Goal: Information Seeking & Learning: Learn about a topic

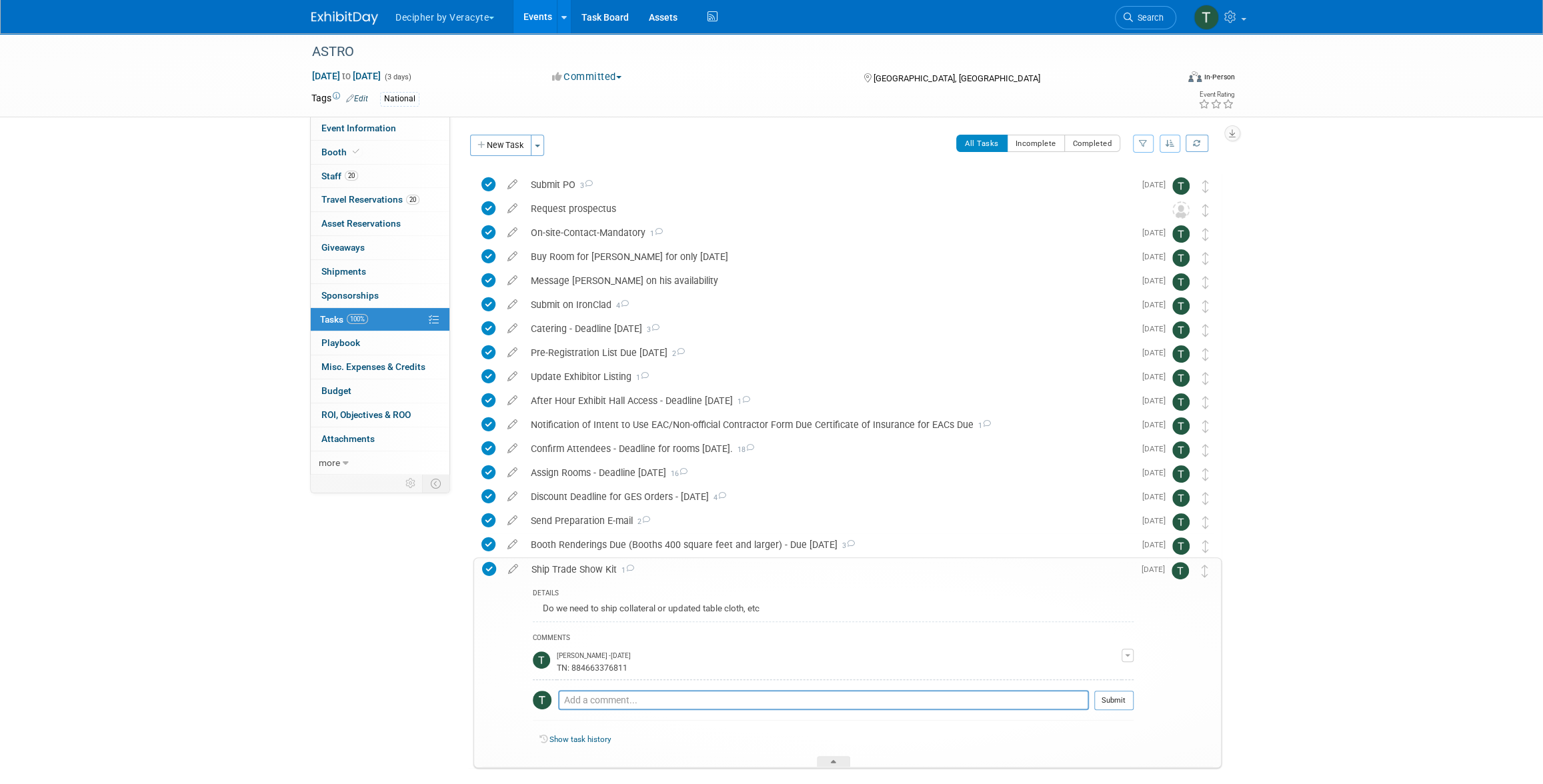
click at [550, 17] on link "Events" at bounding box center [538, 16] width 49 height 33
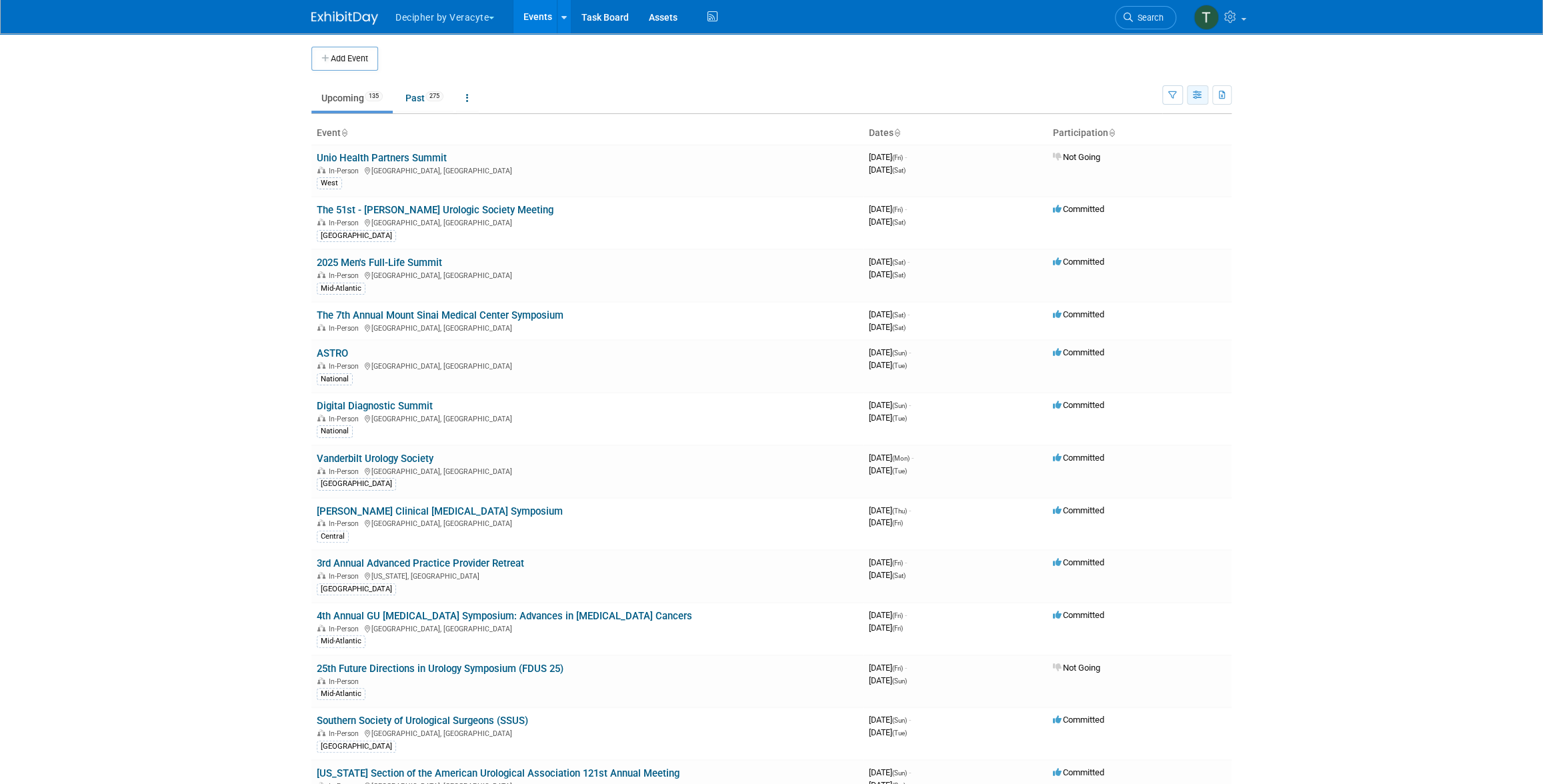
click at [1206, 90] on button "button" at bounding box center [1197, 95] width 21 height 19
click at [1183, 184] on link "Calendar View" at bounding box center [1142, 182] width 112 height 18
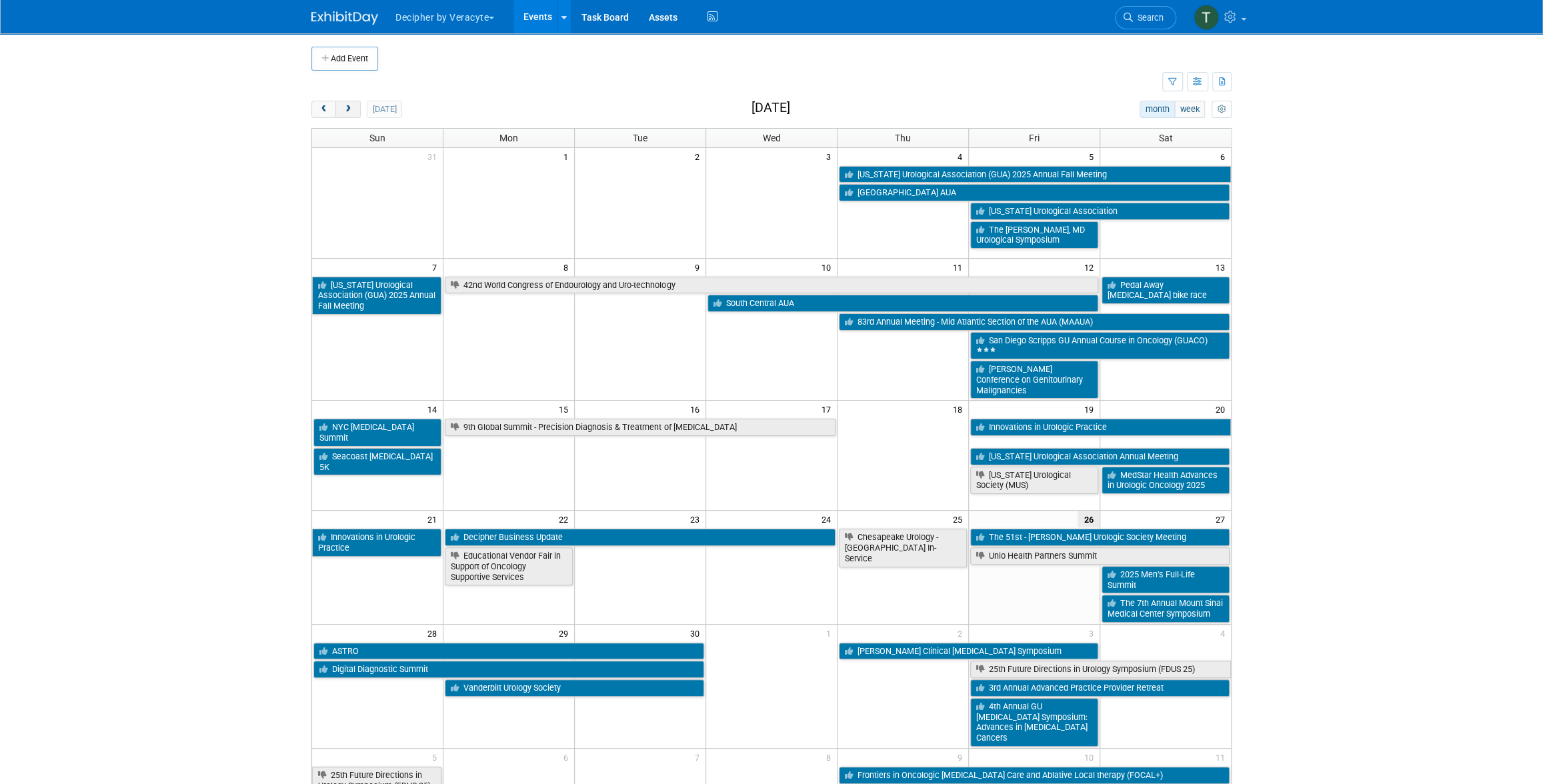
click at [353, 110] on button "next" at bounding box center [348, 109] width 25 height 18
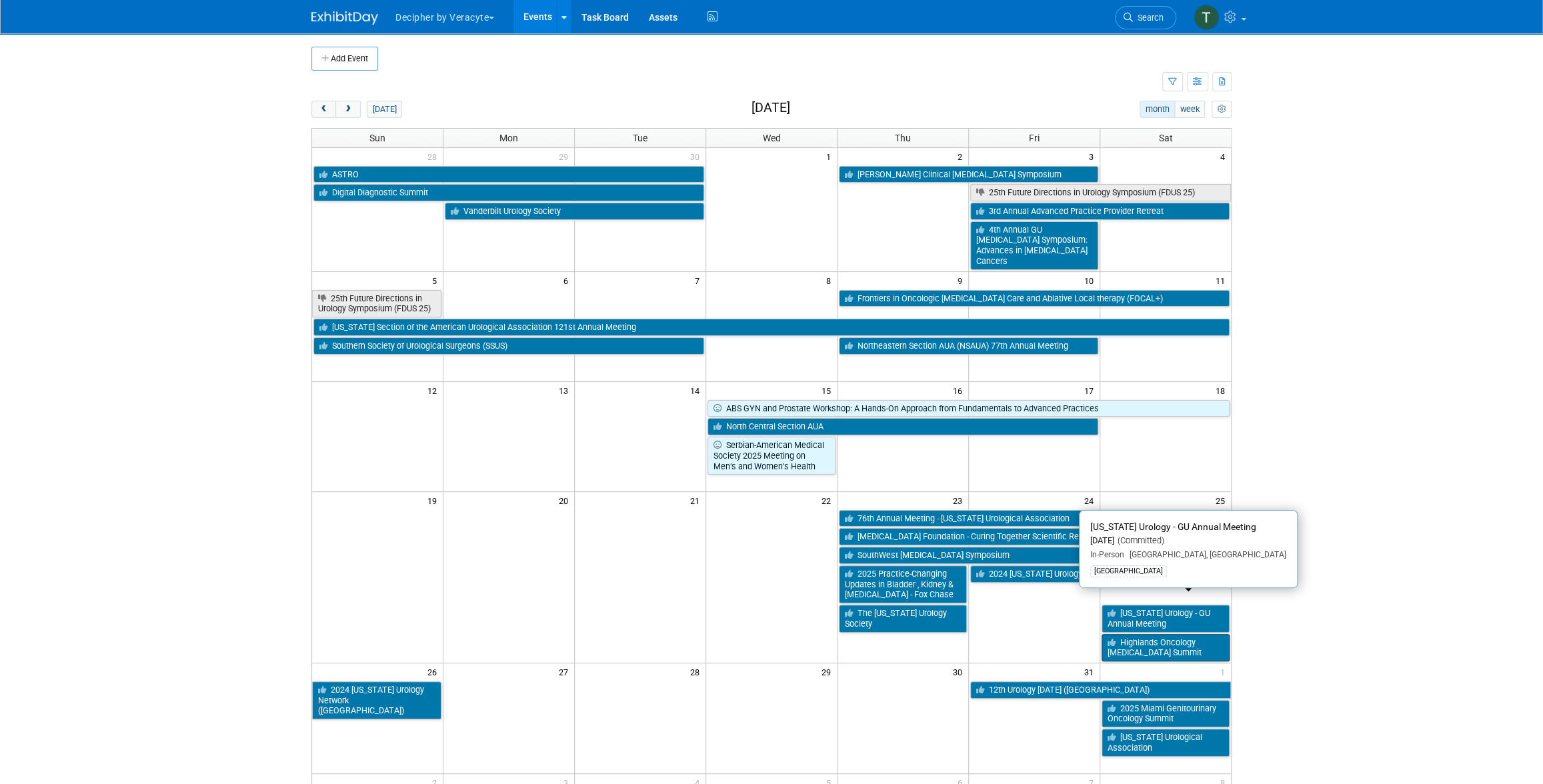
drag, startPoint x: 1137, startPoint y: 607, endPoint x: 1137, endPoint y: 626, distance: 19.0
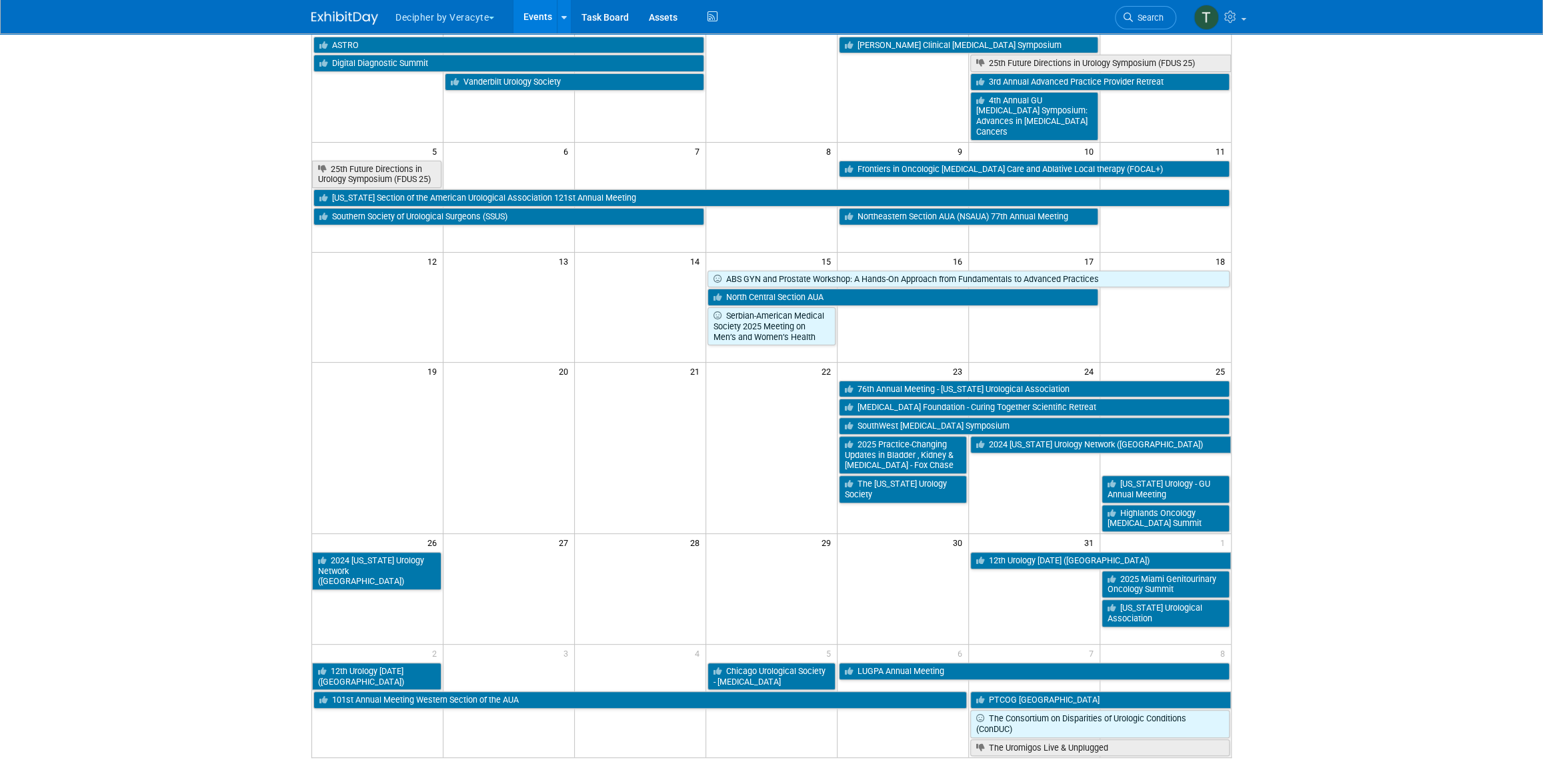
scroll to position [132, 0]
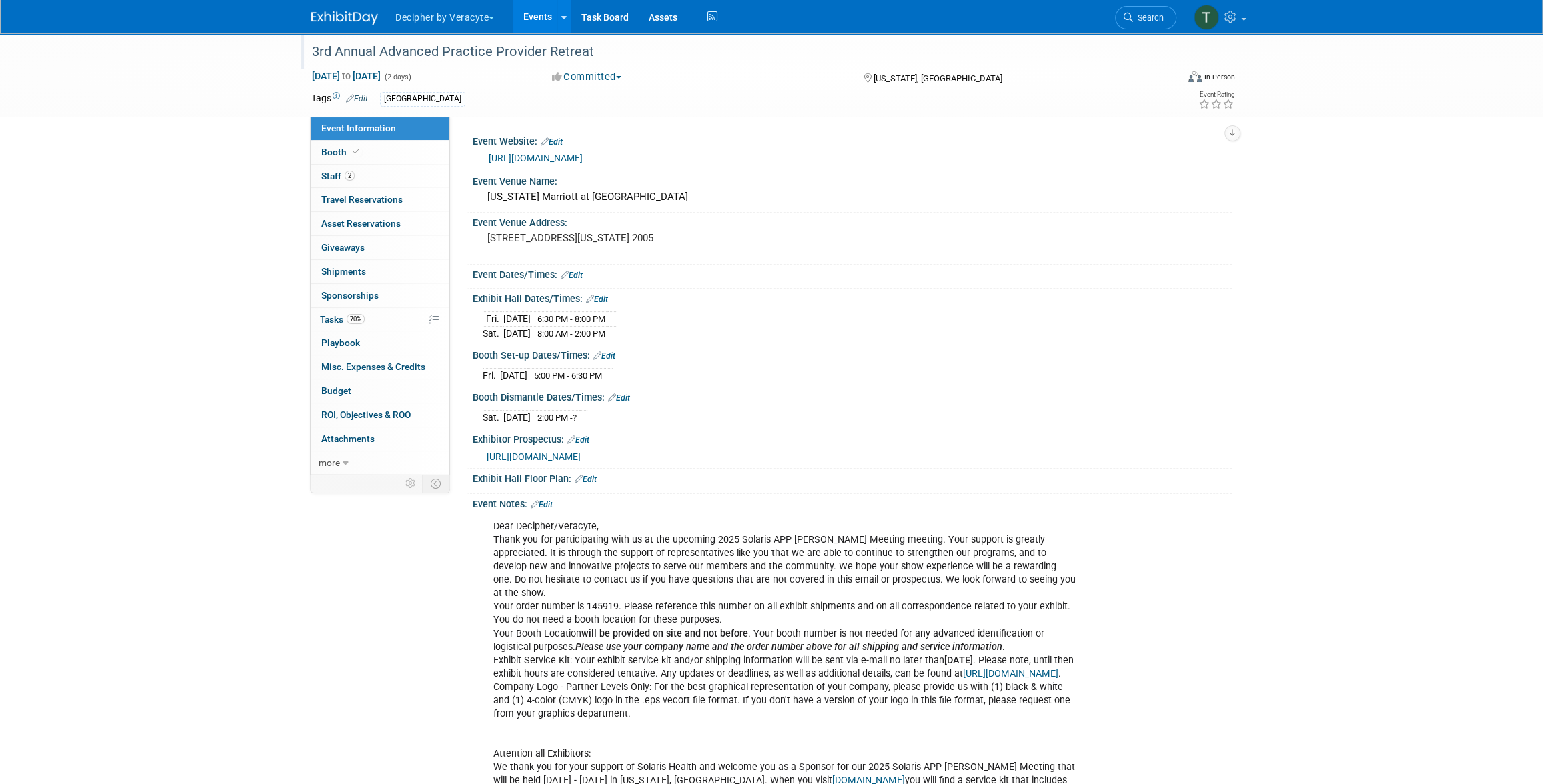
click at [373, 57] on div "3rd Annual Advanced Practice Provider Retreat" at bounding box center [731, 51] width 849 height 24
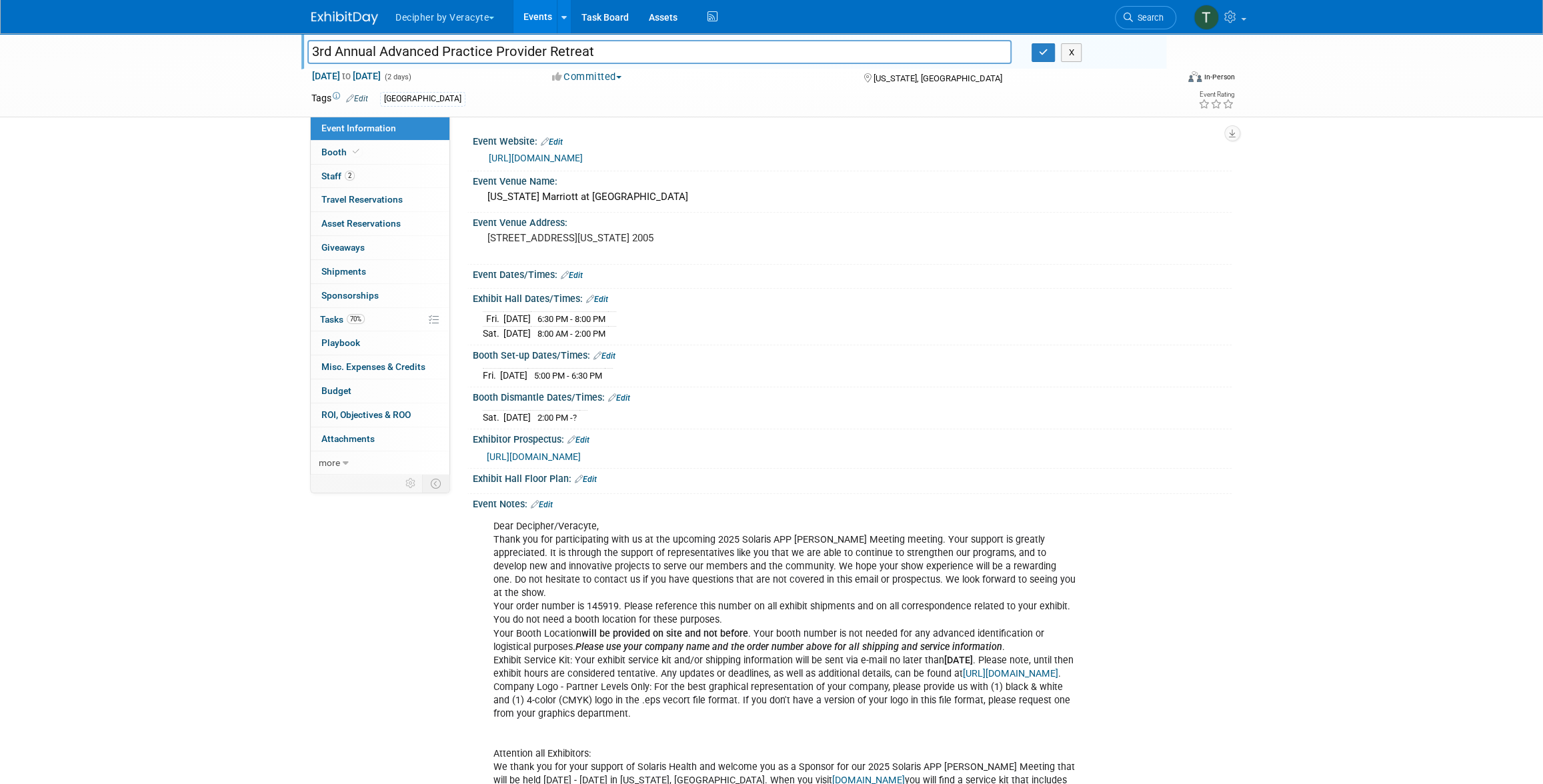
click at [373, 57] on input "3rd Annual Advanced Practice Provider Retreat" at bounding box center [659, 51] width 704 height 24
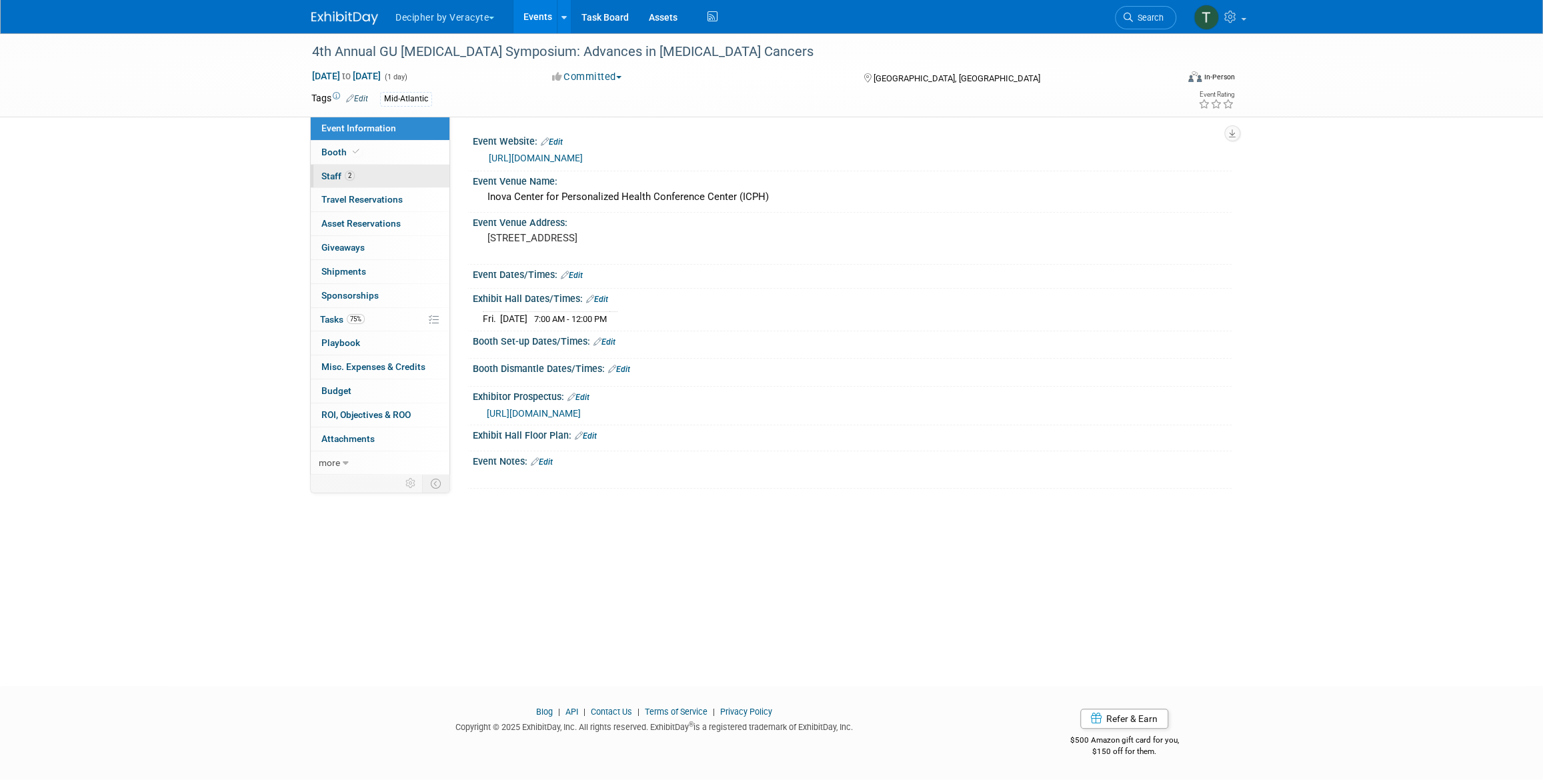
click at [378, 181] on link "2 Staff 2" at bounding box center [380, 176] width 139 height 24
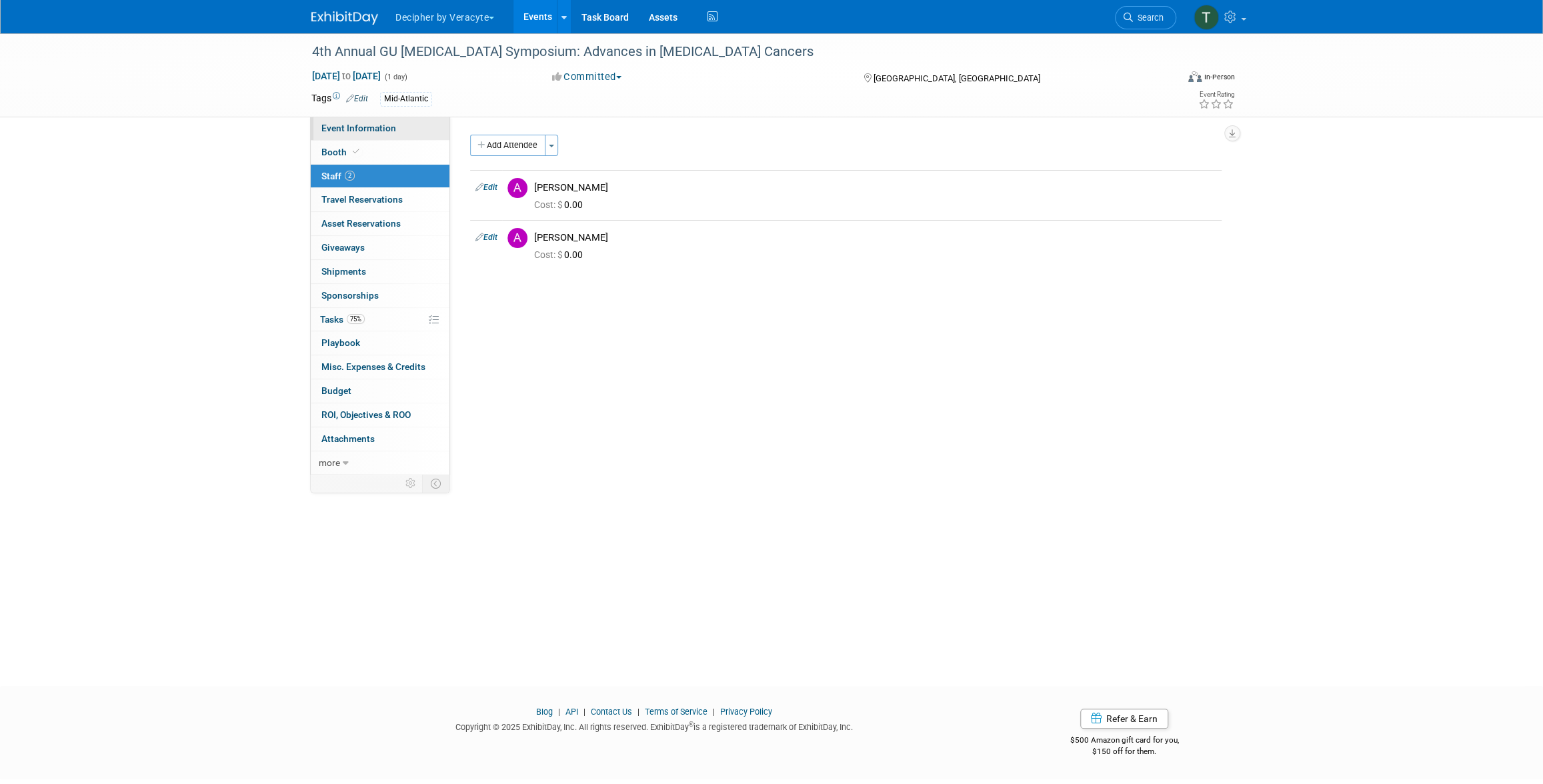
click at [386, 135] on link "Event Information" at bounding box center [380, 129] width 139 height 24
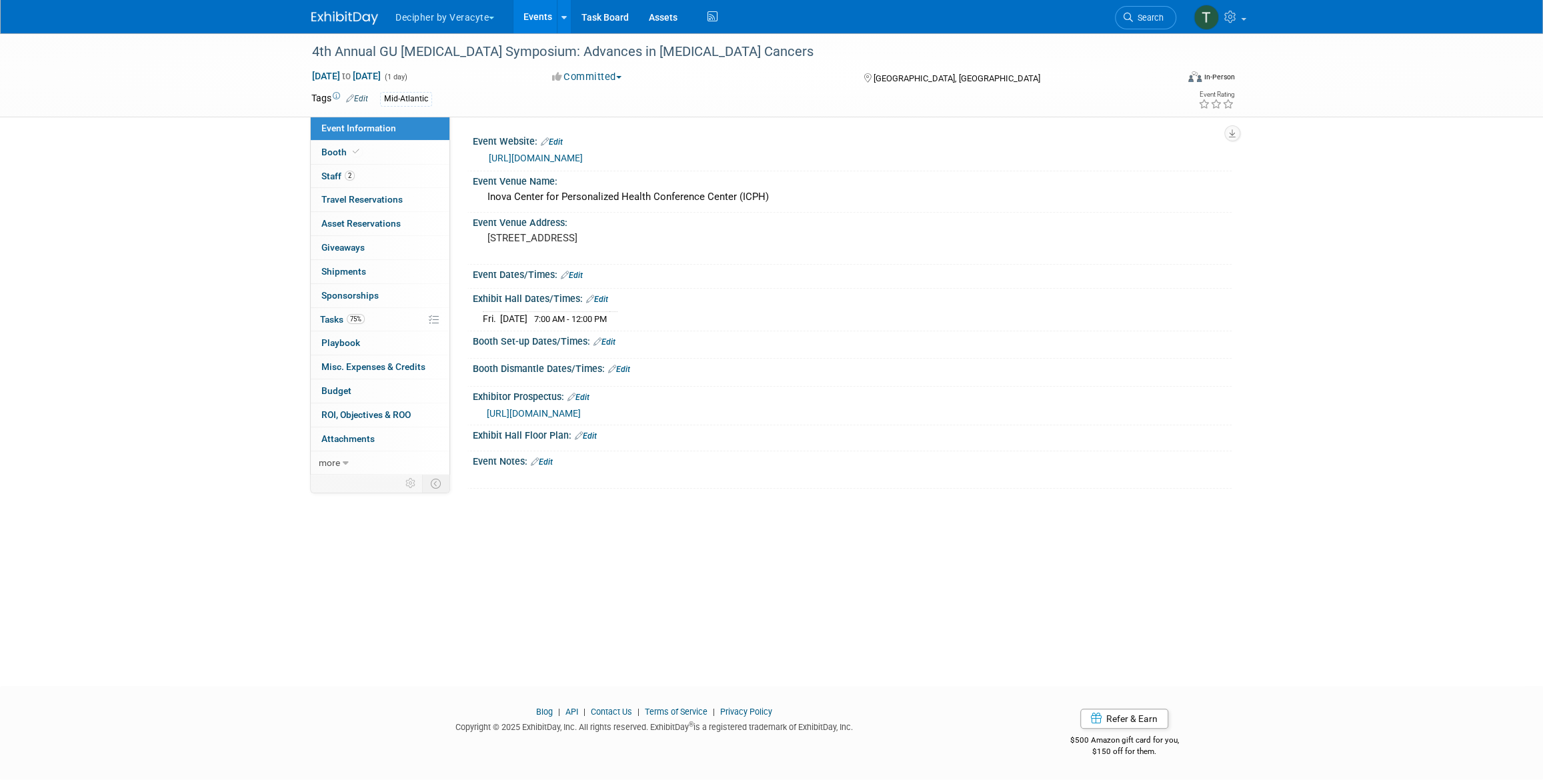
click at [519, 159] on link "http://www.Inova.org/GUCancerCME" at bounding box center [536, 158] width 94 height 11
click at [382, 315] on link "75% Tasks 75%" at bounding box center [380, 320] width 139 height 24
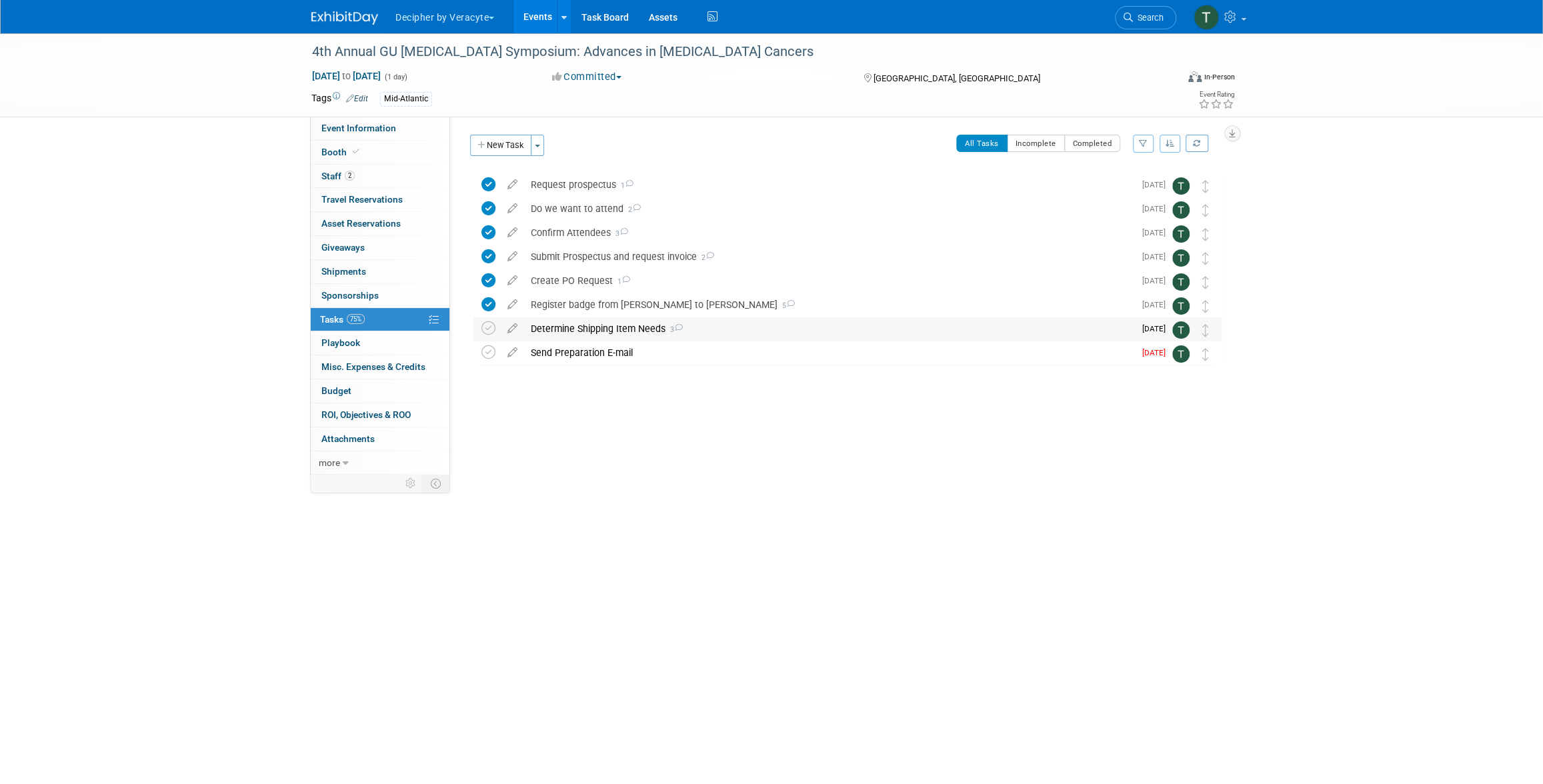
click at [570, 331] on div "Determine Shipping Item Needs 3" at bounding box center [829, 328] width 610 height 23
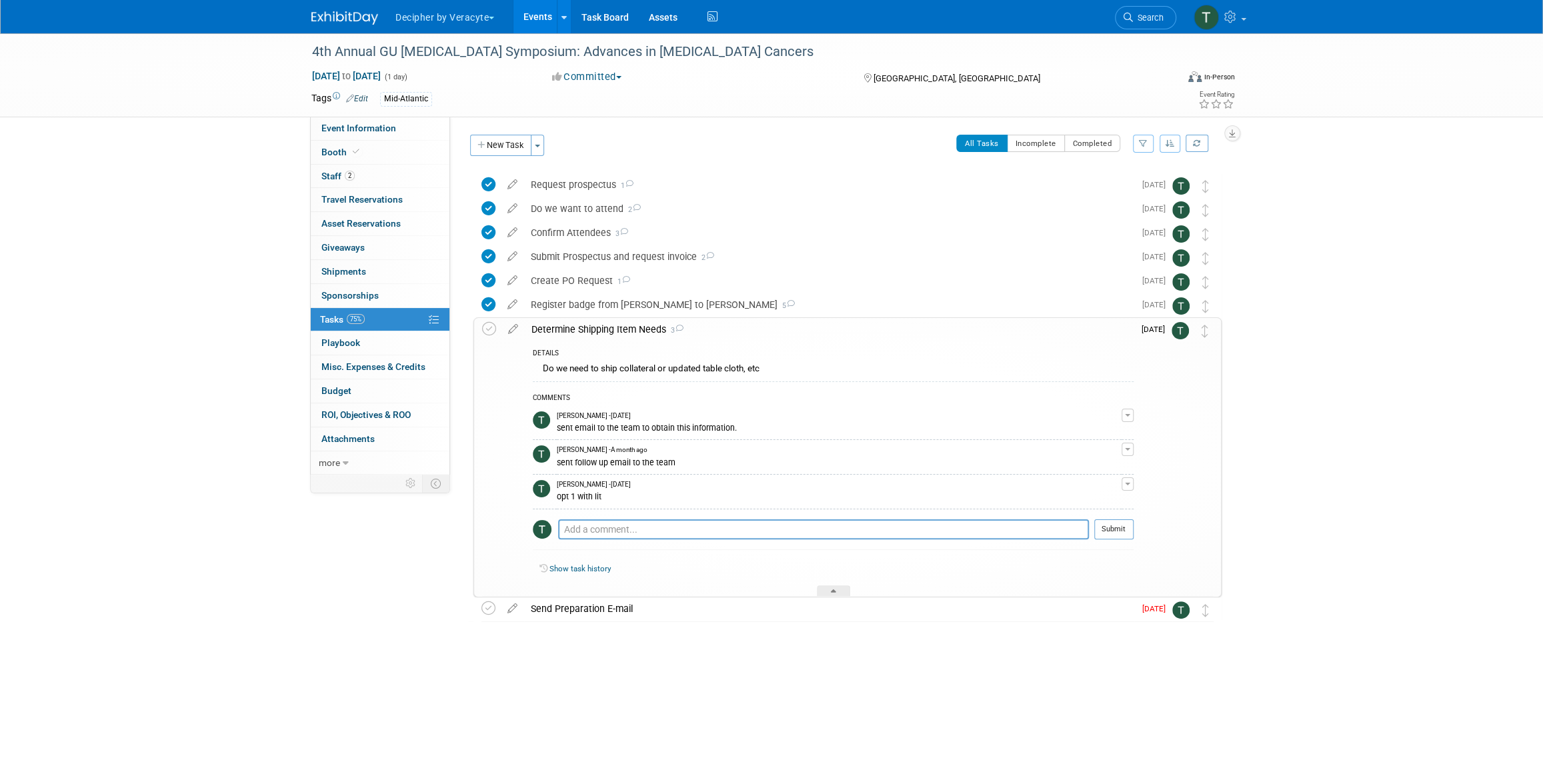
click at [570, 331] on div "Determine Shipping Item Needs 3" at bounding box center [829, 329] width 609 height 23
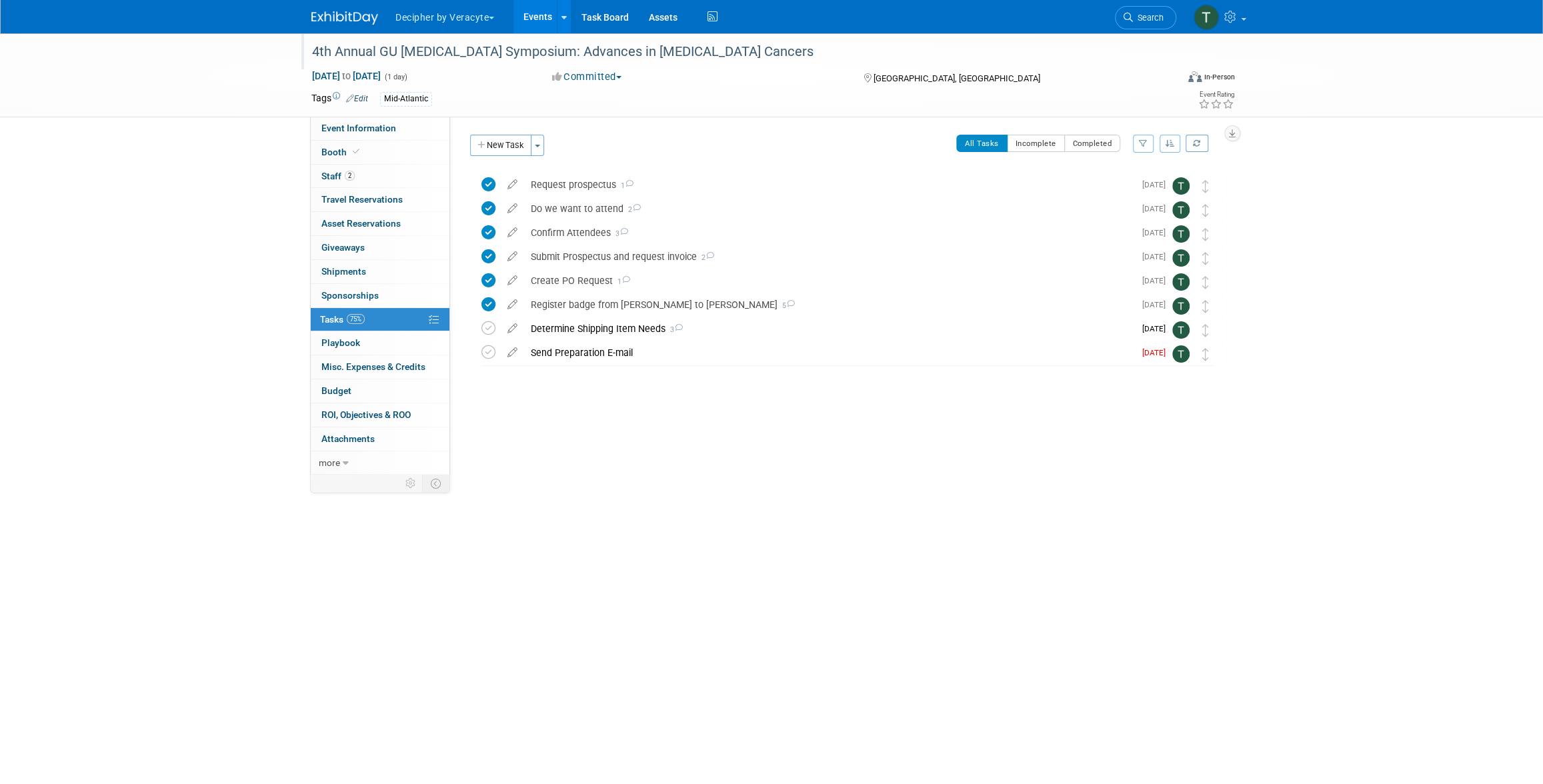
click at [414, 45] on div "4th Annual GU [MEDICAL_DATA] Symposium: Advances in [MEDICAL_DATA] Cancers" at bounding box center [731, 51] width 849 height 24
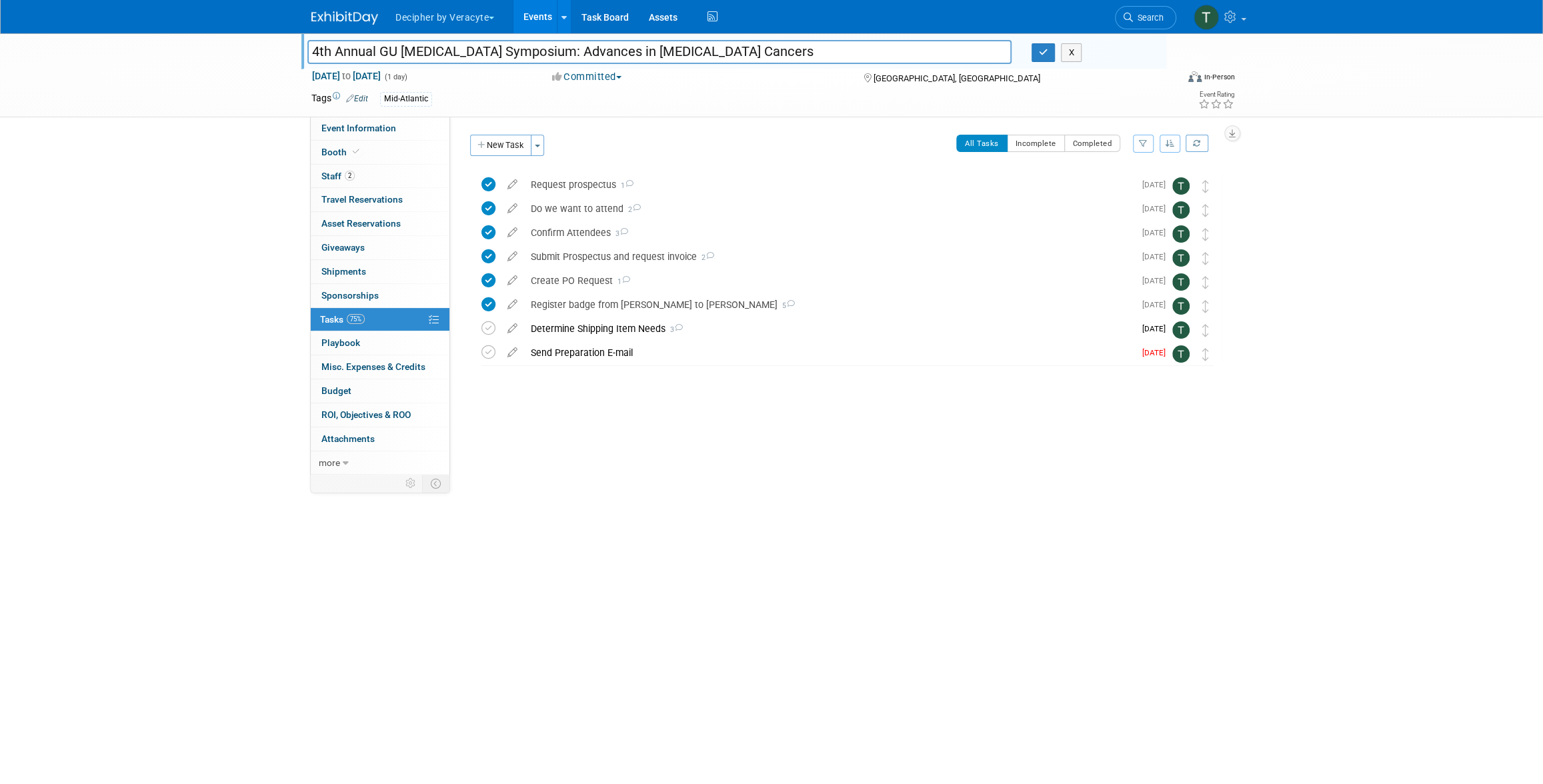
click at [414, 45] on input "4th Annual GU [MEDICAL_DATA] Symposium: Advances in [MEDICAL_DATA] Cancers" at bounding box center [659, 51] width 704 height 24
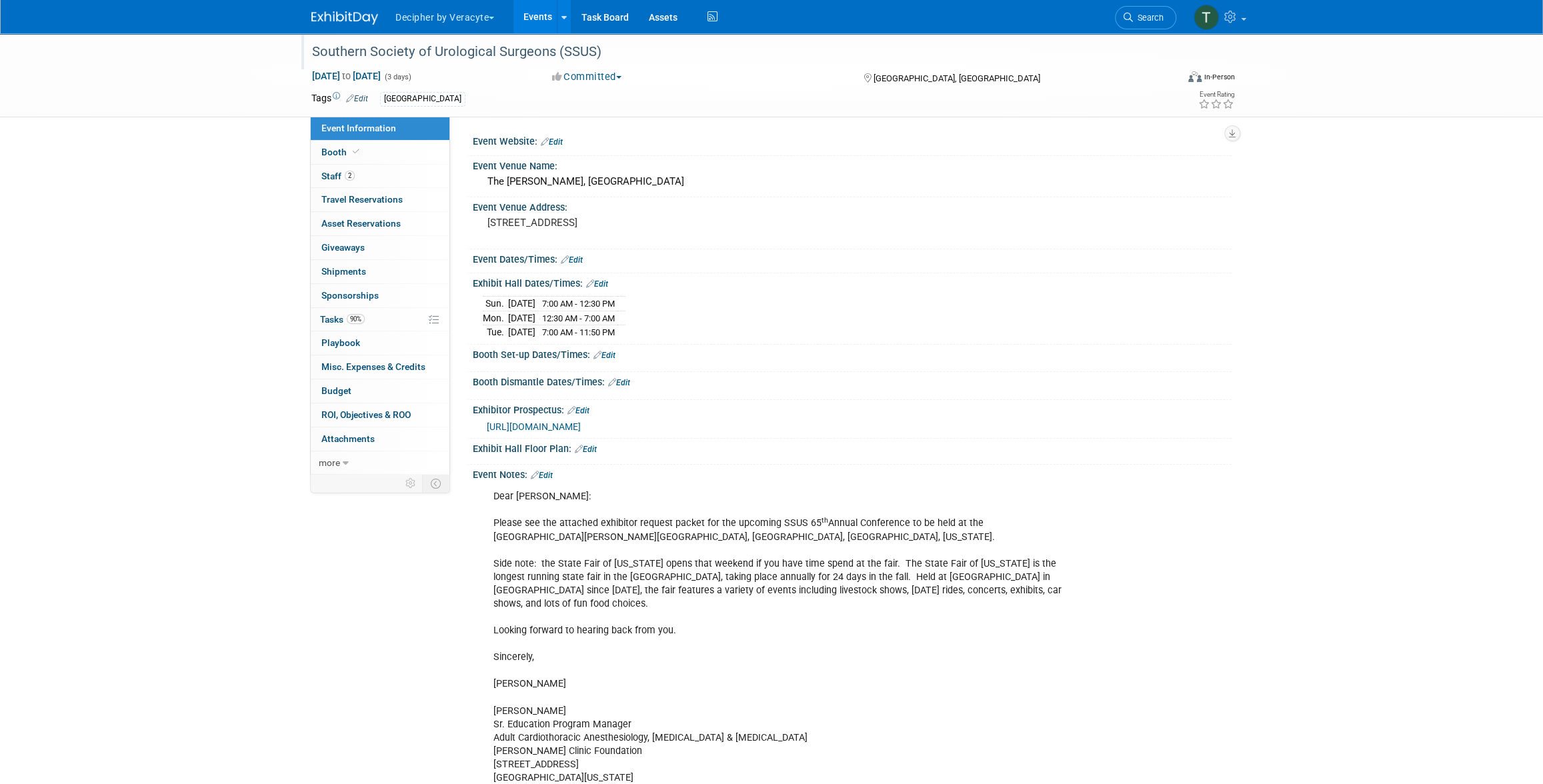
click at [395, 61] on div "Southern Society of Urological Surgeons (SSUS)" at bounding box center [731, 51] width 849 height 24
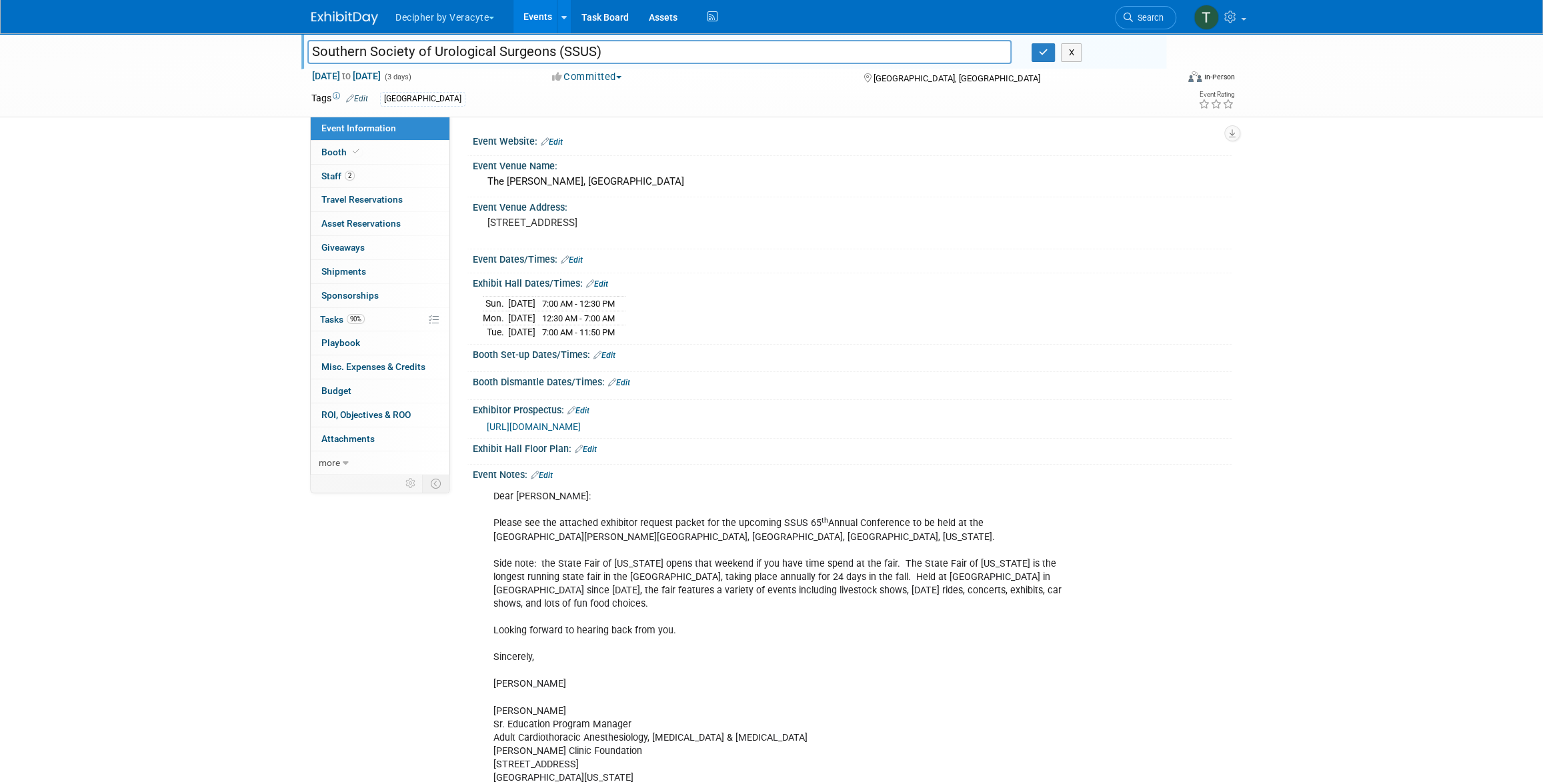
click at [395, 61] on input "Southern Society of Urological Surgeons (SSUS)" at bounding box center [659, 51] width 704 height 24
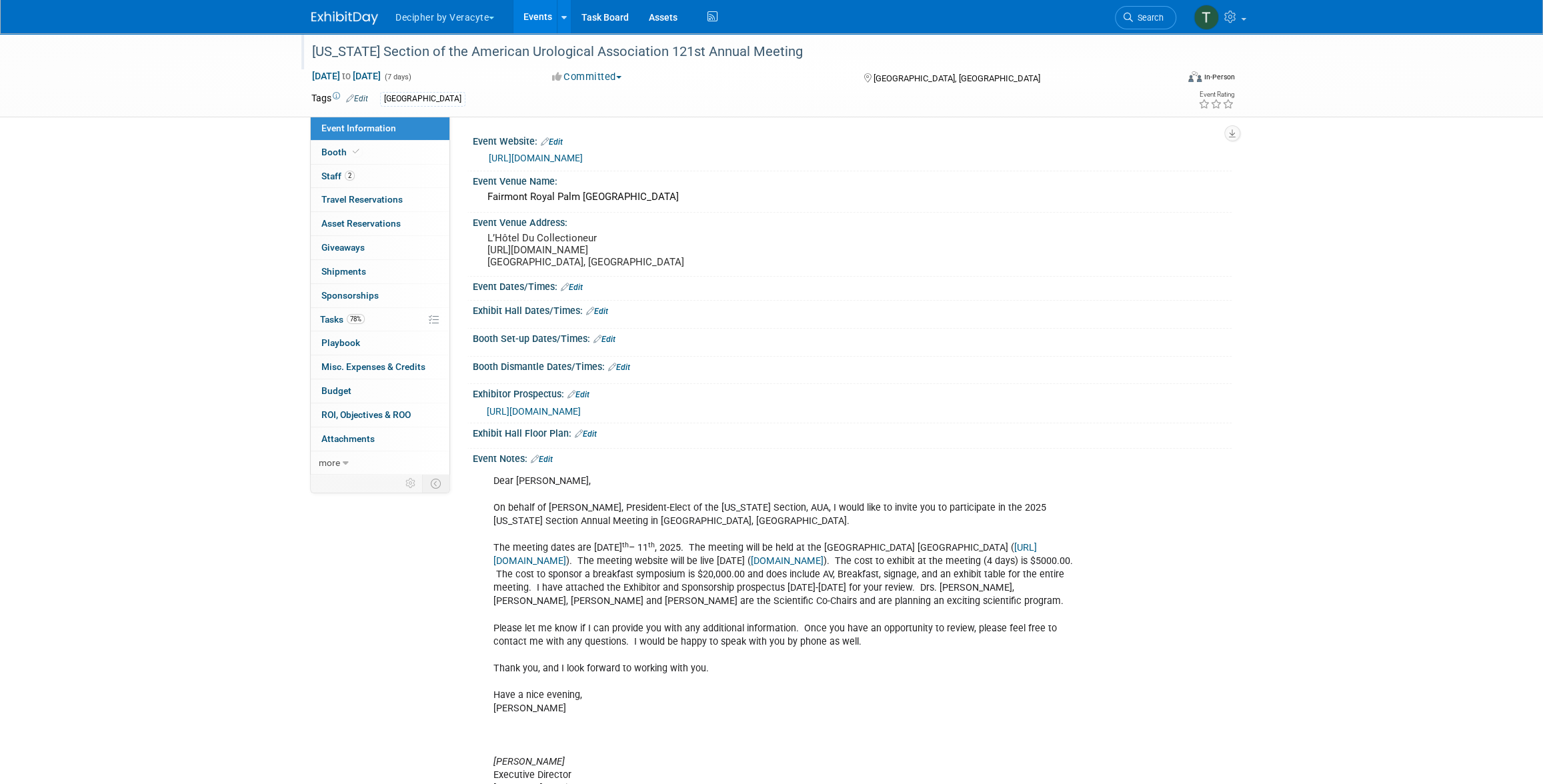
click at [491, 54] on div "[US_STATE] Section of the American Urological Association 121st Annual Meeting" at bounding box center [731, 51] width 849 height 24
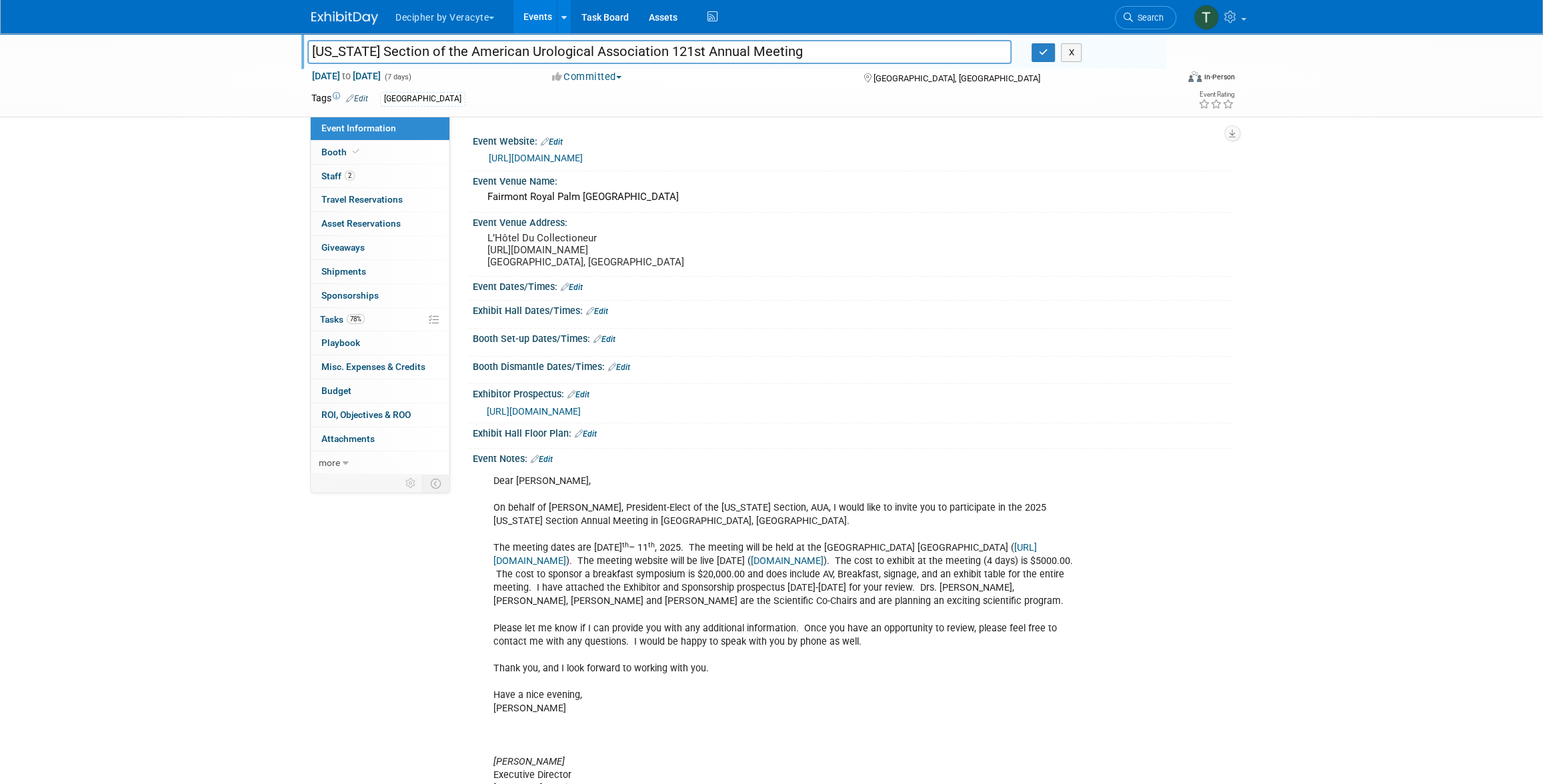
click at [491, 54] on input "[US_STATE] Section of the American Urological Association 121st Annual Meeting" at bounding box center [659, 51] width 704 height 24
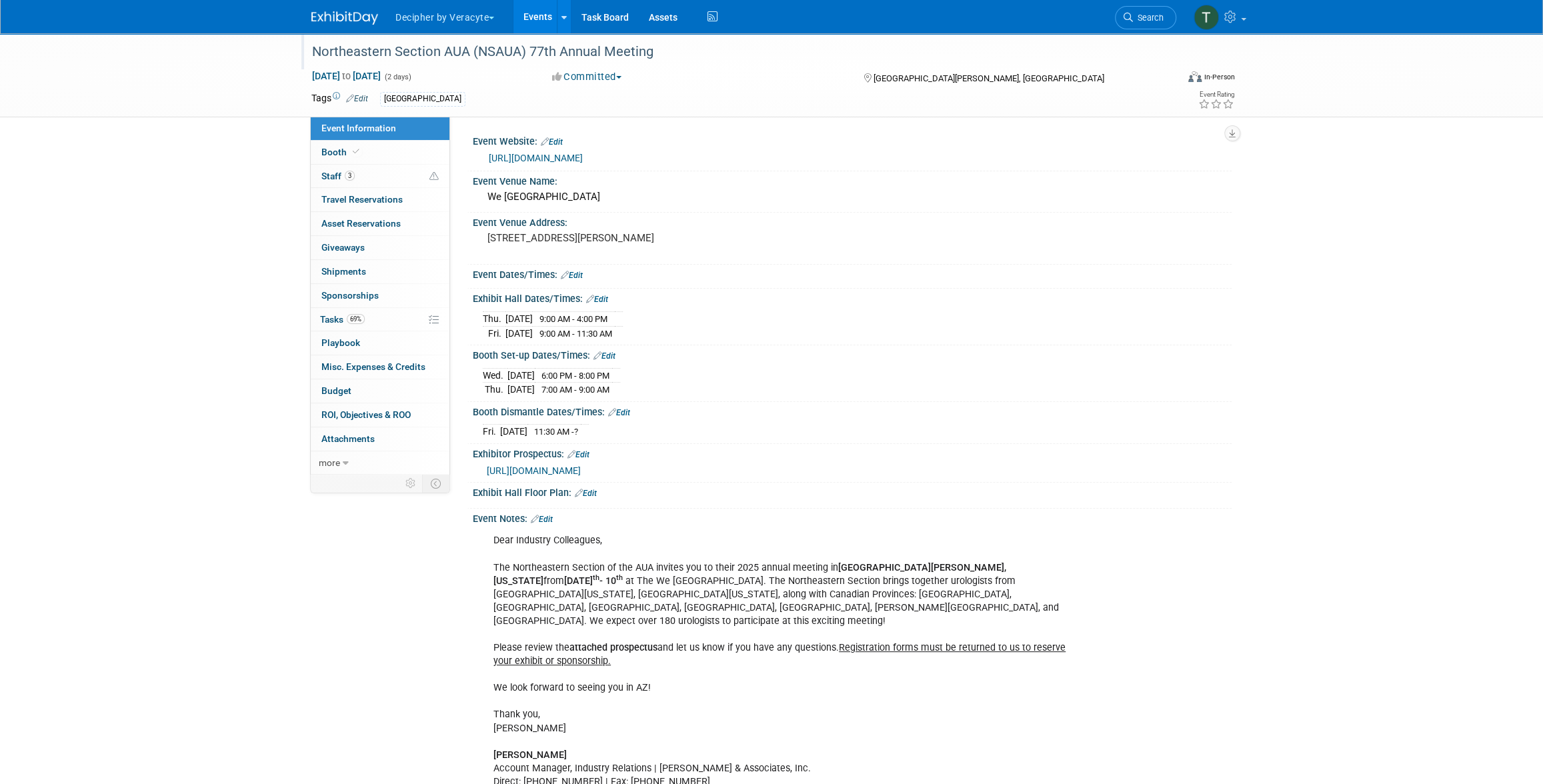
click at [394, 41] on div "Northeastern Section AUA (NSAUA) 77th Annual Meeting" at bounding box center [731, 51] width 849 height 24
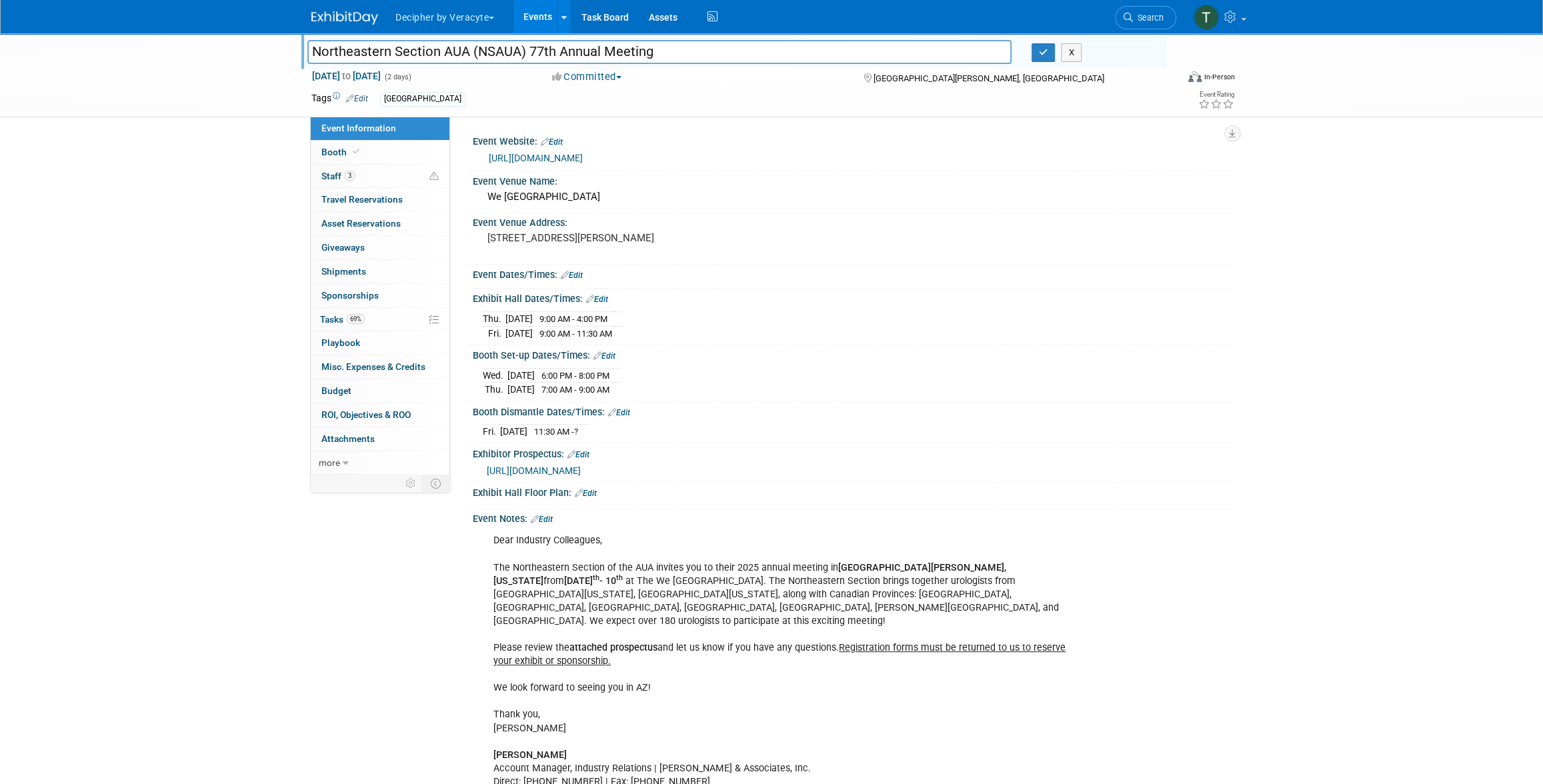
click at [394, 41] on input "Northeastern Section AUA (NSAUA) 77th Annual Meeting" at bounding box center [659, 51] width 704 height 24
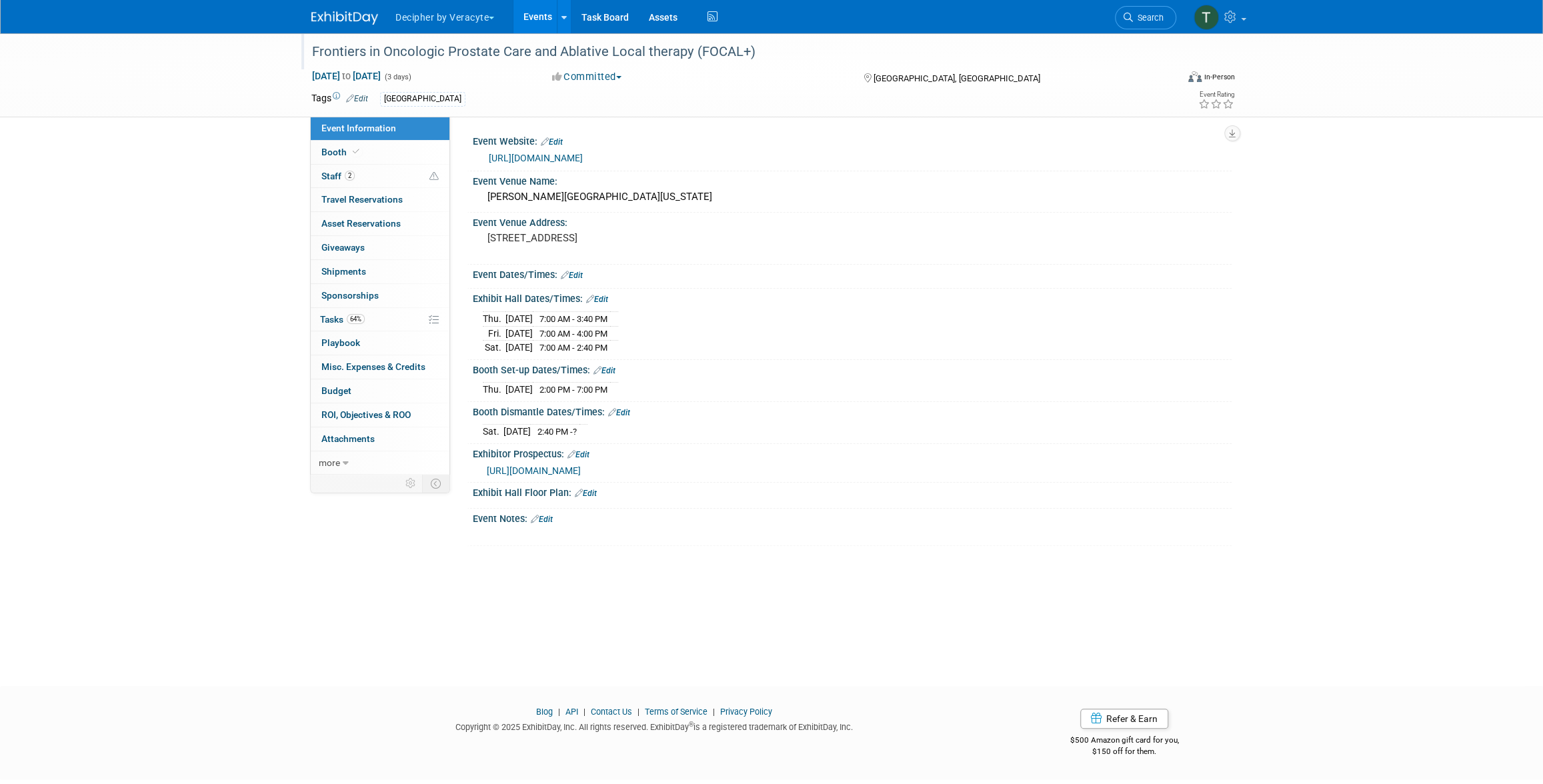
click at [418, 48] on div "Frontiers in Oncologic Prostate Care and Ablative Local therapy (FOCAL+)" at bounding box center [731, 51] width 849 height 24
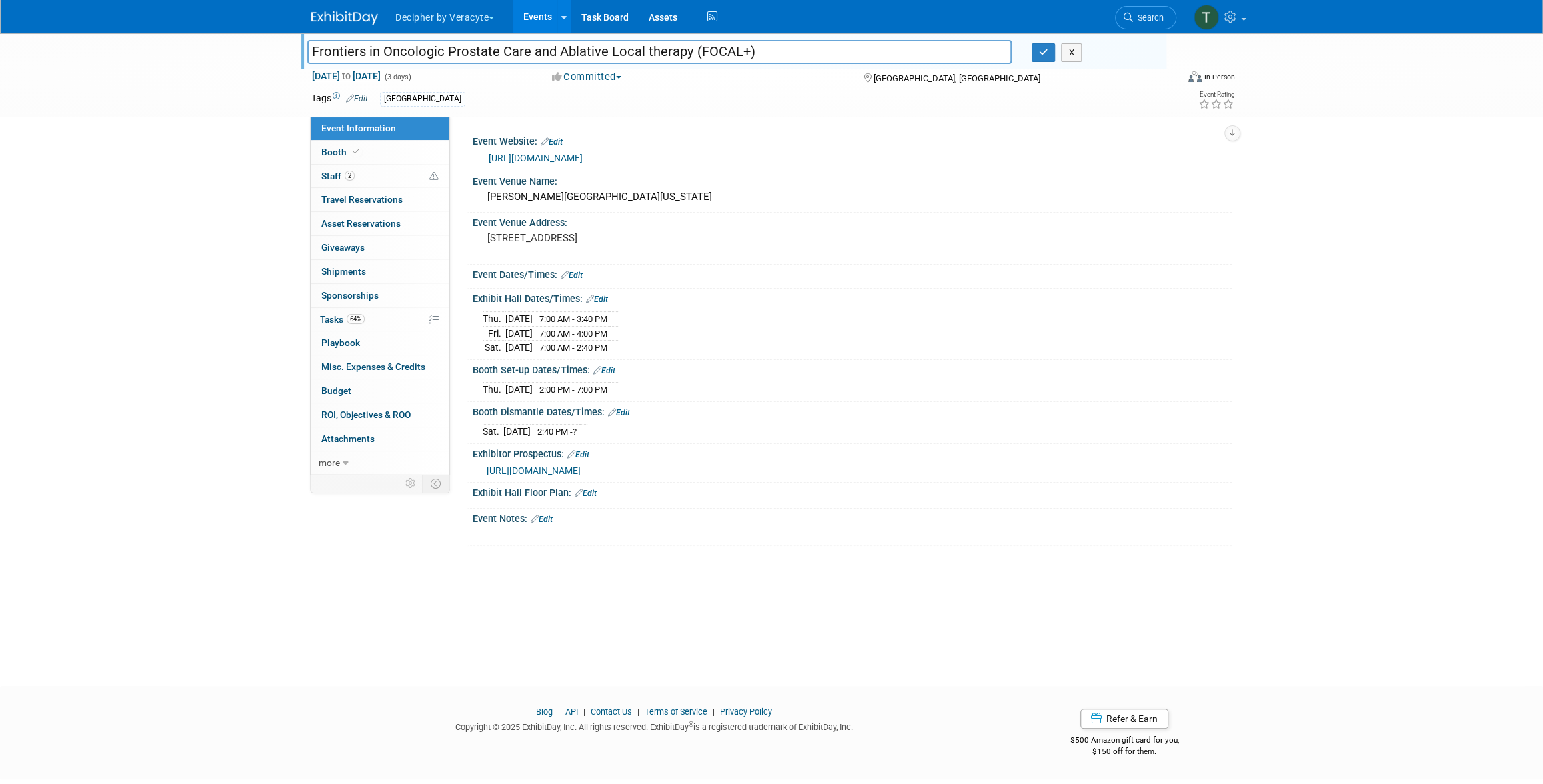
click at [418, 48] on input "Frontiers in Oncologic Prostate Care and Ablative Local therapy (FOCAL+)" at bounding box center [659, 51] width 704 height 24
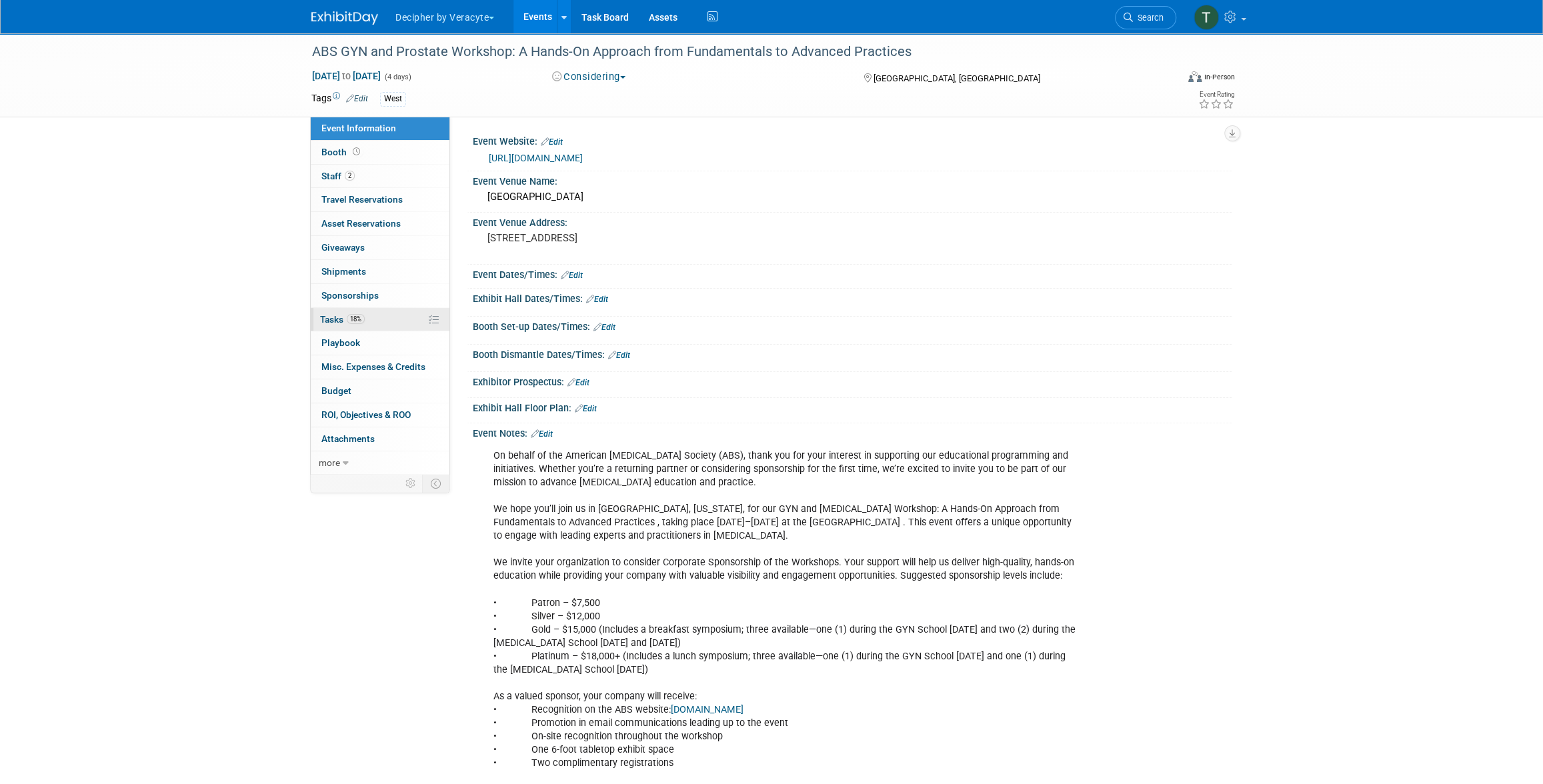
click at [368, 309] on link "18% Tasks 18%" at bounding box center [380, 320] width 139 height 24
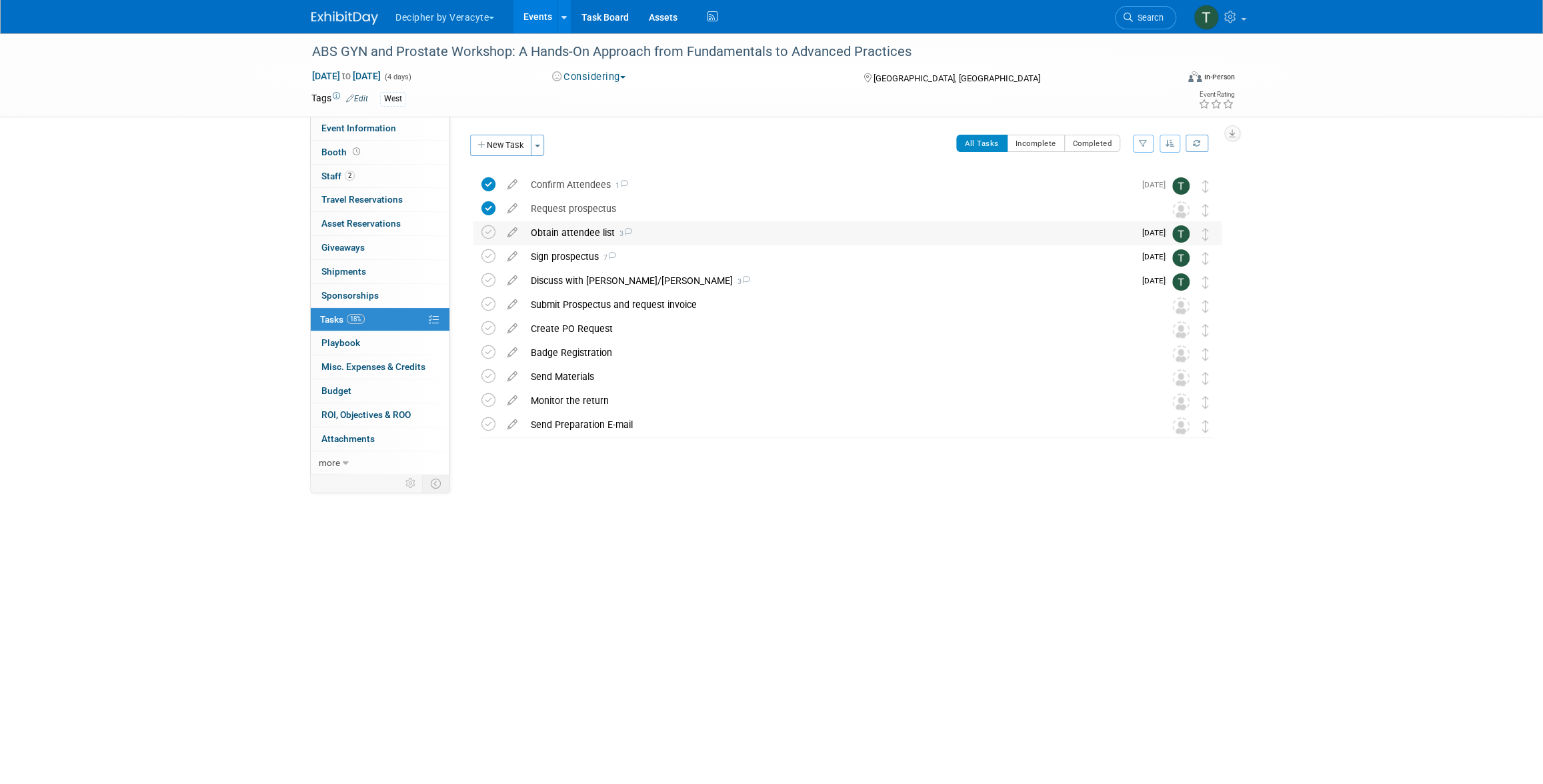
click at [582, 241] on div "Obtain attendee list 3" at bounding box center [829, 232] width 610 height 23
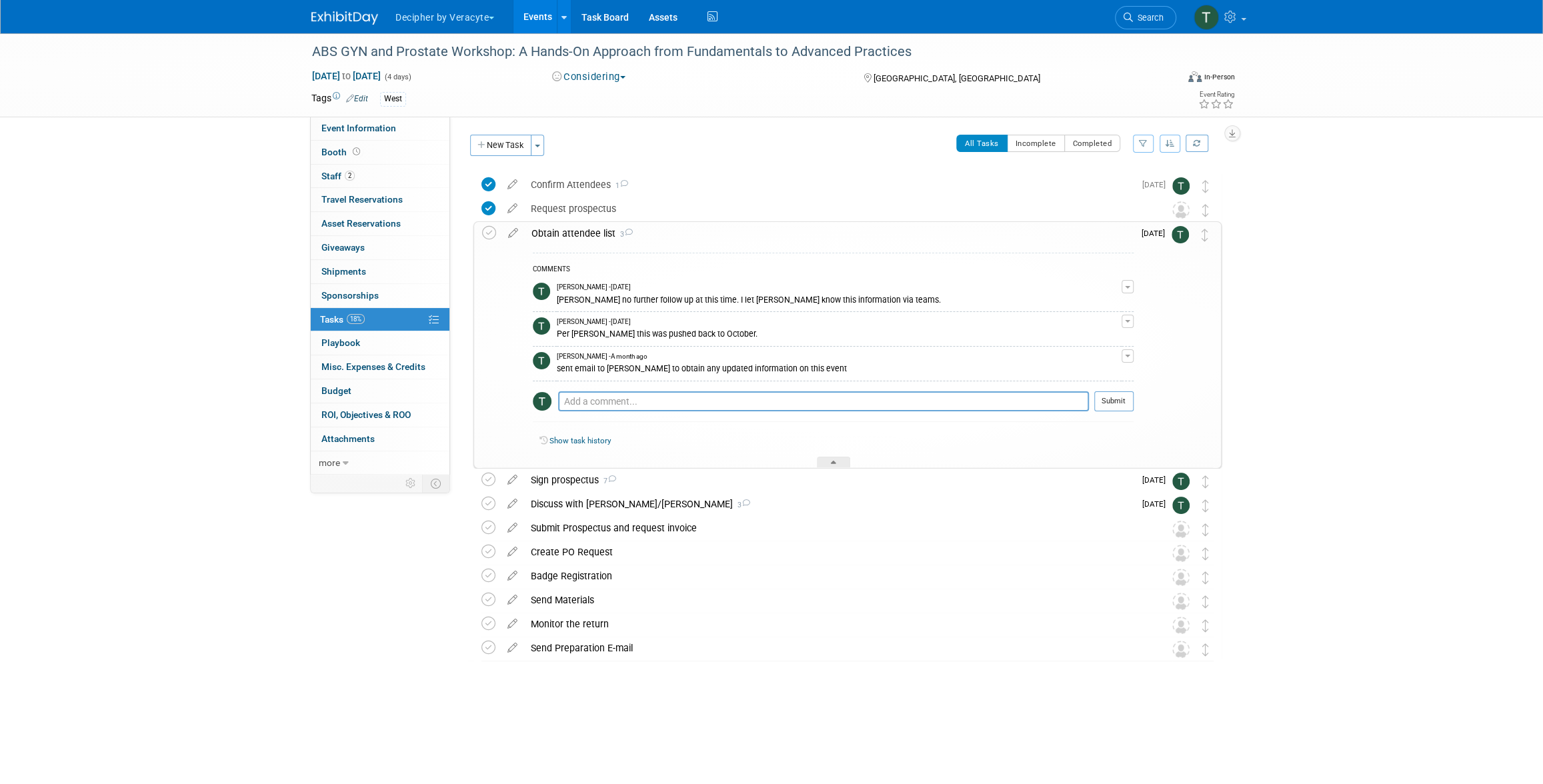
click at [582, 241] on div "Obtain attendee list 3" at bounding box center [829, 233] width 609 height 23
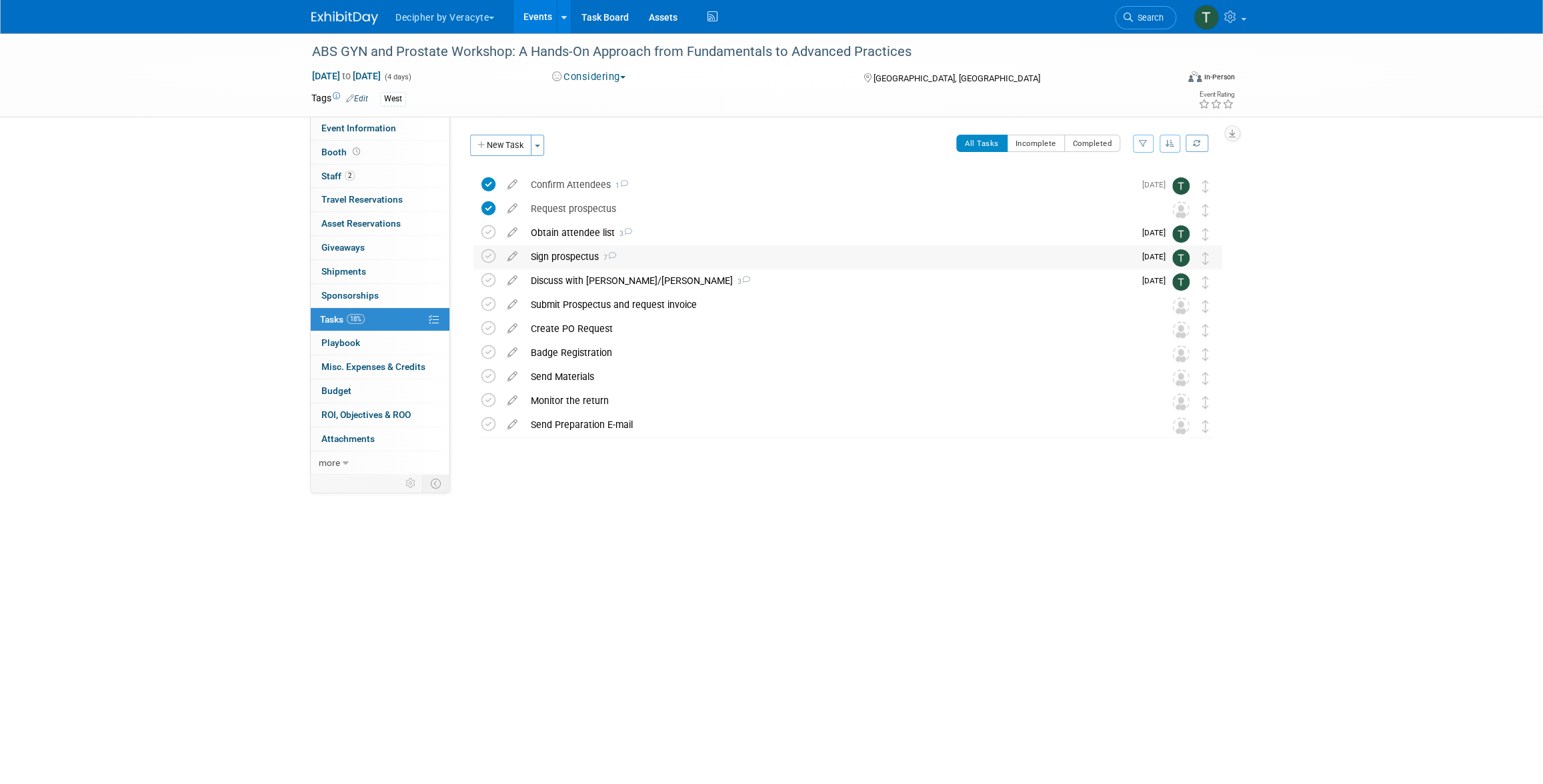
click at [581, 262] on div "Sign prospectus 7" at bounding box center [829, 256] width 610 height 23
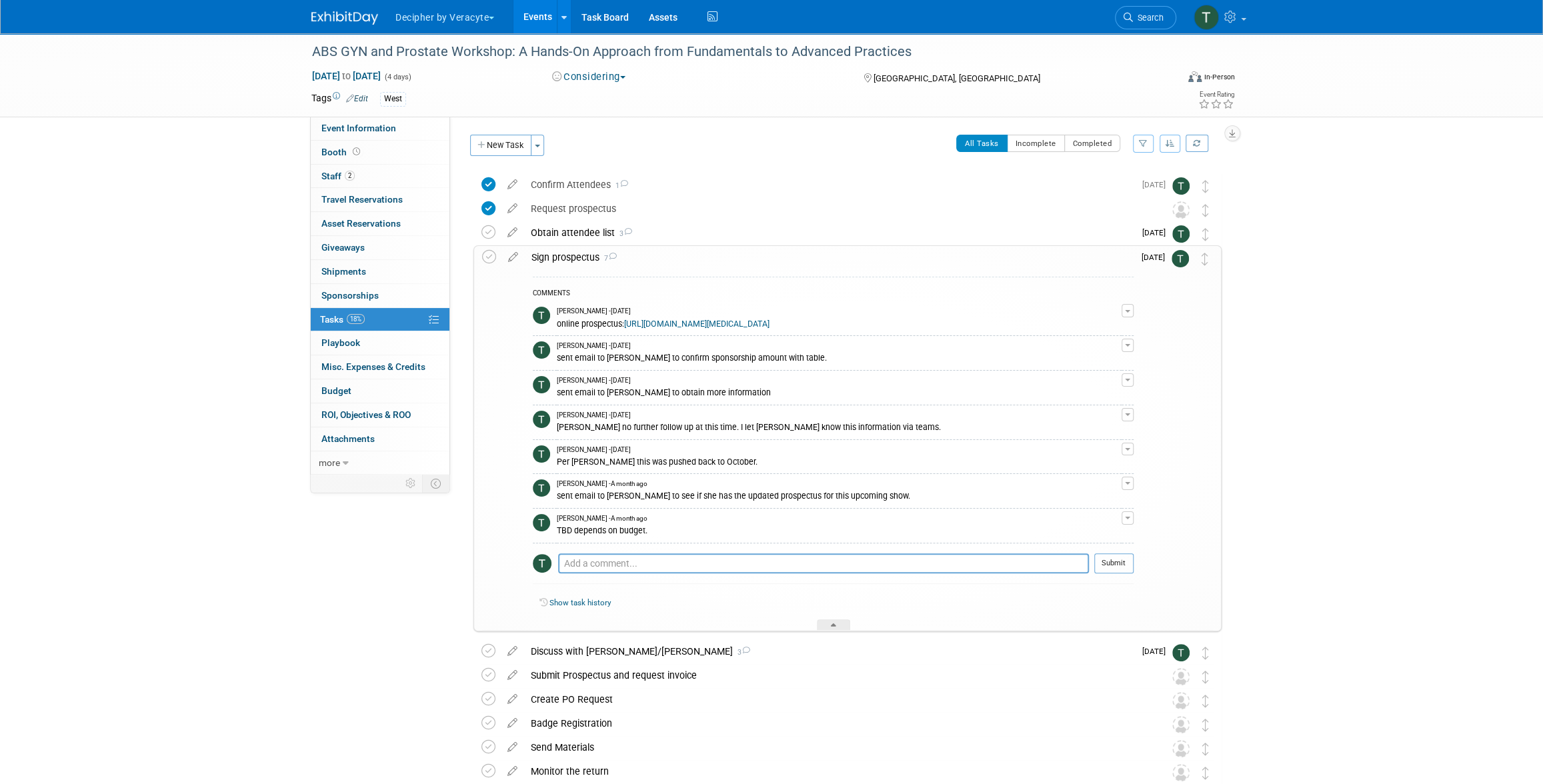
click at [581, 262] on div "Sign prospectus 7" at bounding box center [829, 257] width 609 height 23
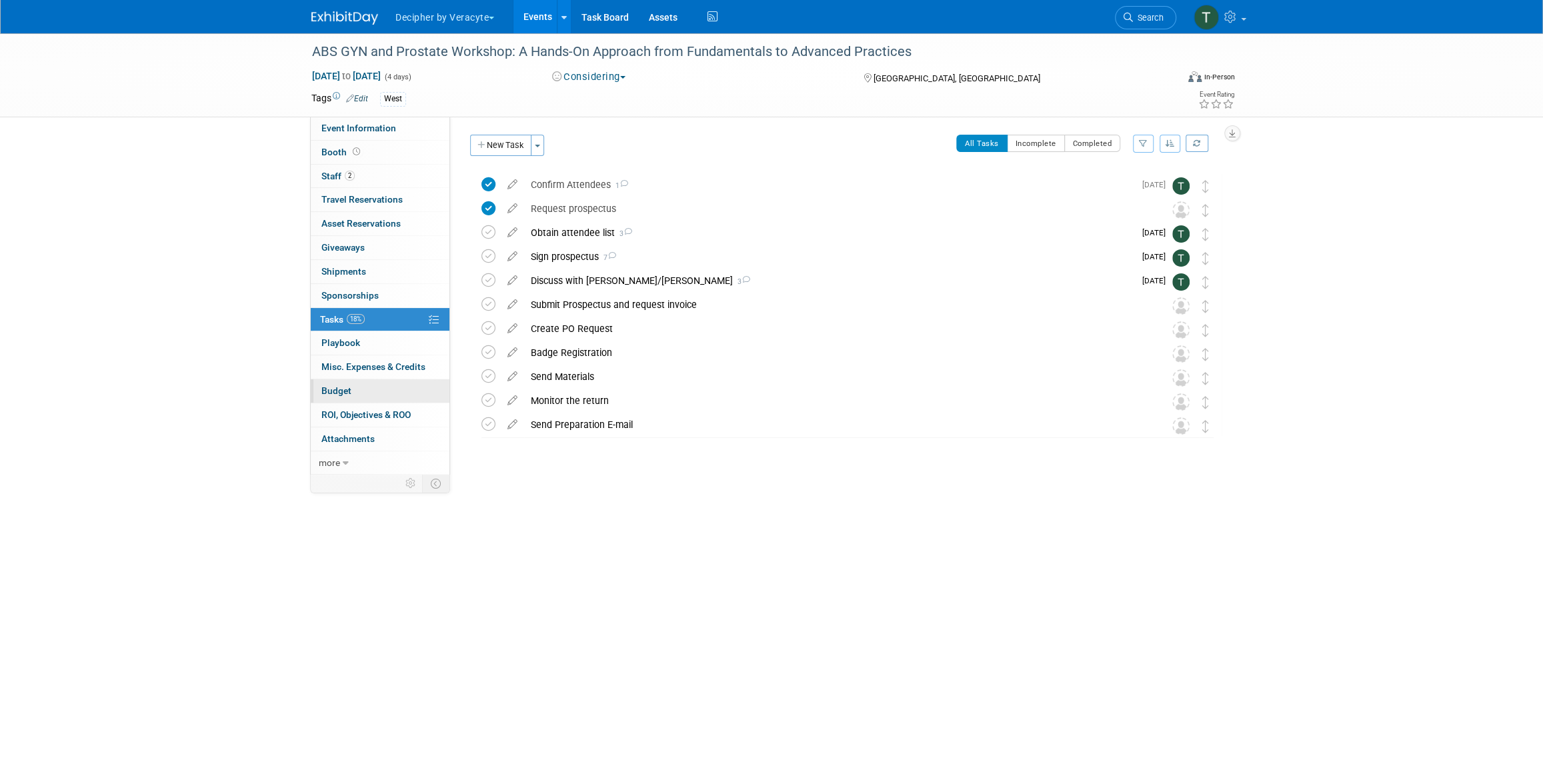
click at [363, 385] on link "Budget" at bounding box center [380, 391] width 139 height 24
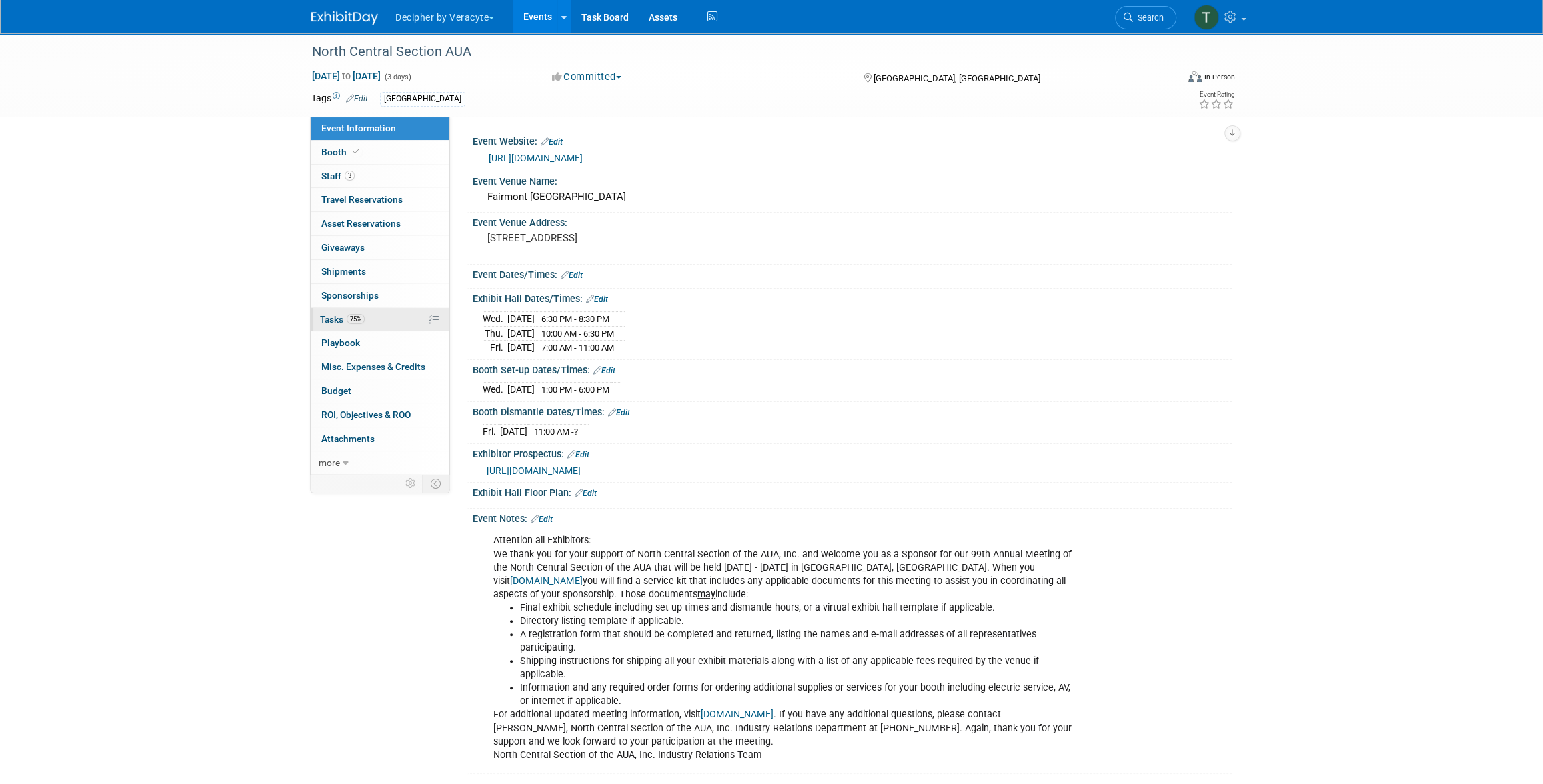
click at [398, 326] on link "75% Tasks 75%" at bounding box center [380, 320] width 139 height 24
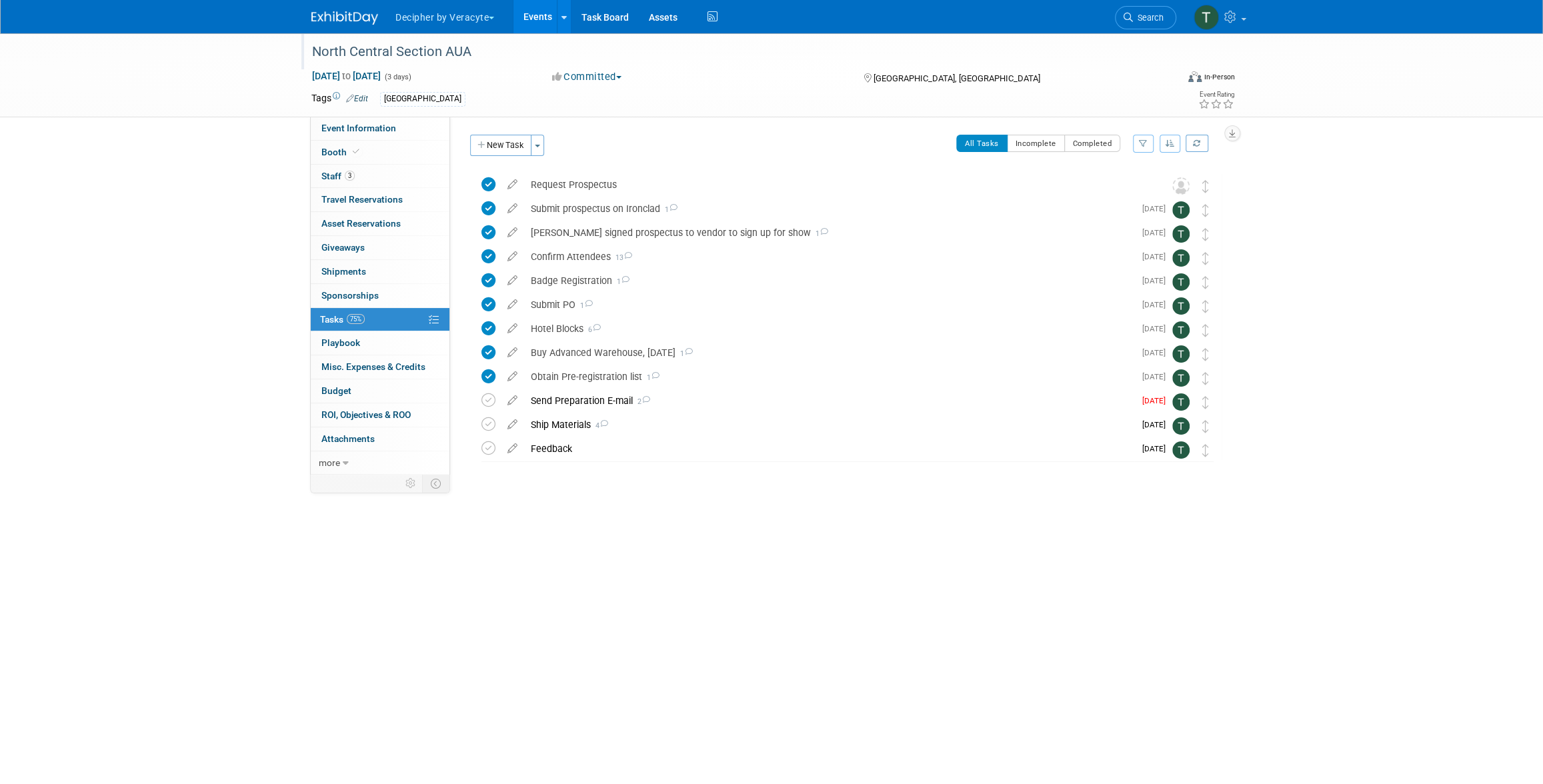
click at [401, 47] on div "North Central Section AUA" at bounding box center [731, 51] width 849 height 24
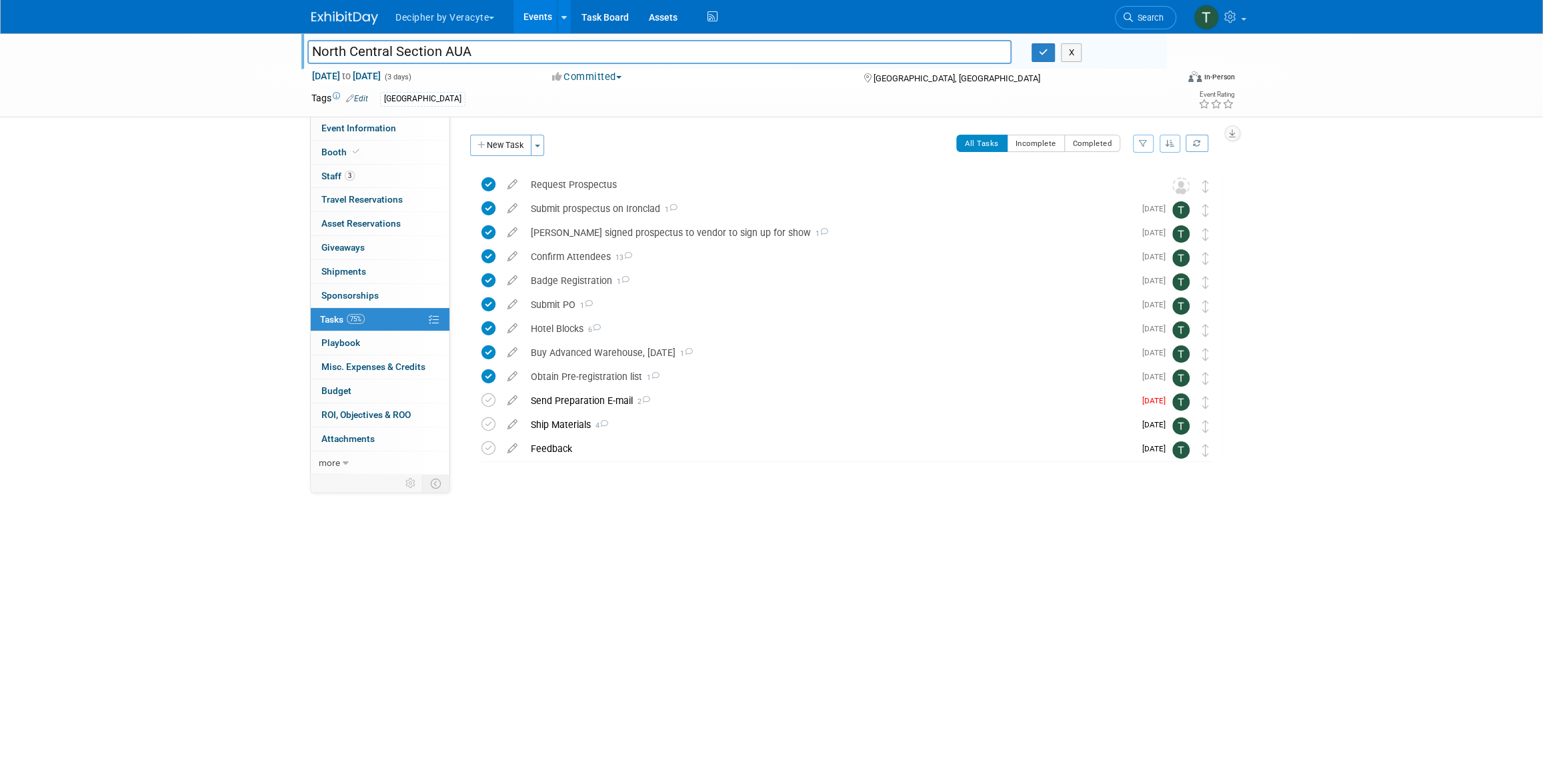
click at [401, 47] on input "North Central Section AUA" at bounding box center [659, 51] width 704 height 24
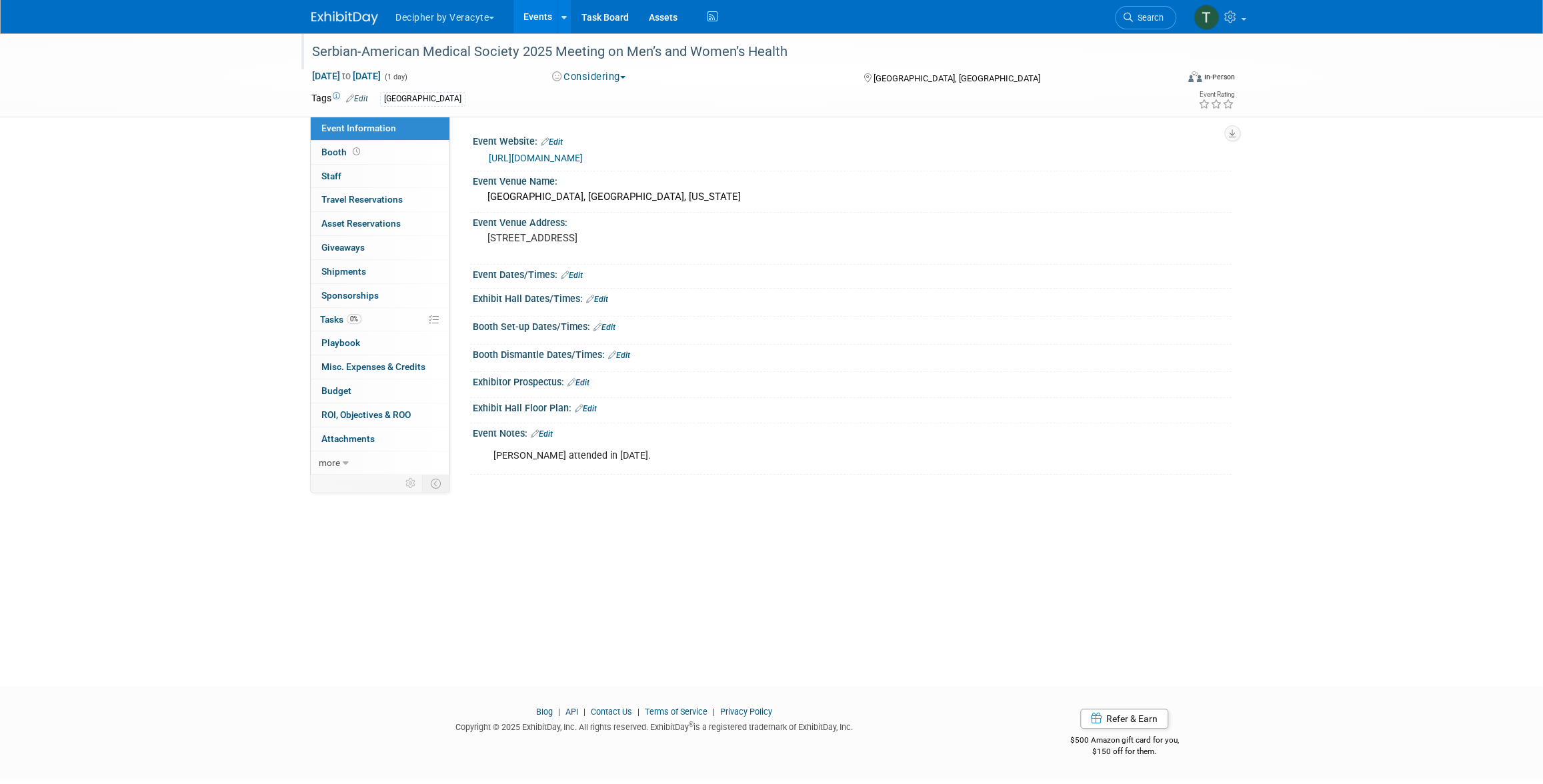
click at [407, 57] on div "Serbian-American Medical Society 2025 Meeting on Men’s and Women’s Health" at bounding box center [731, 51] width 849 height 24
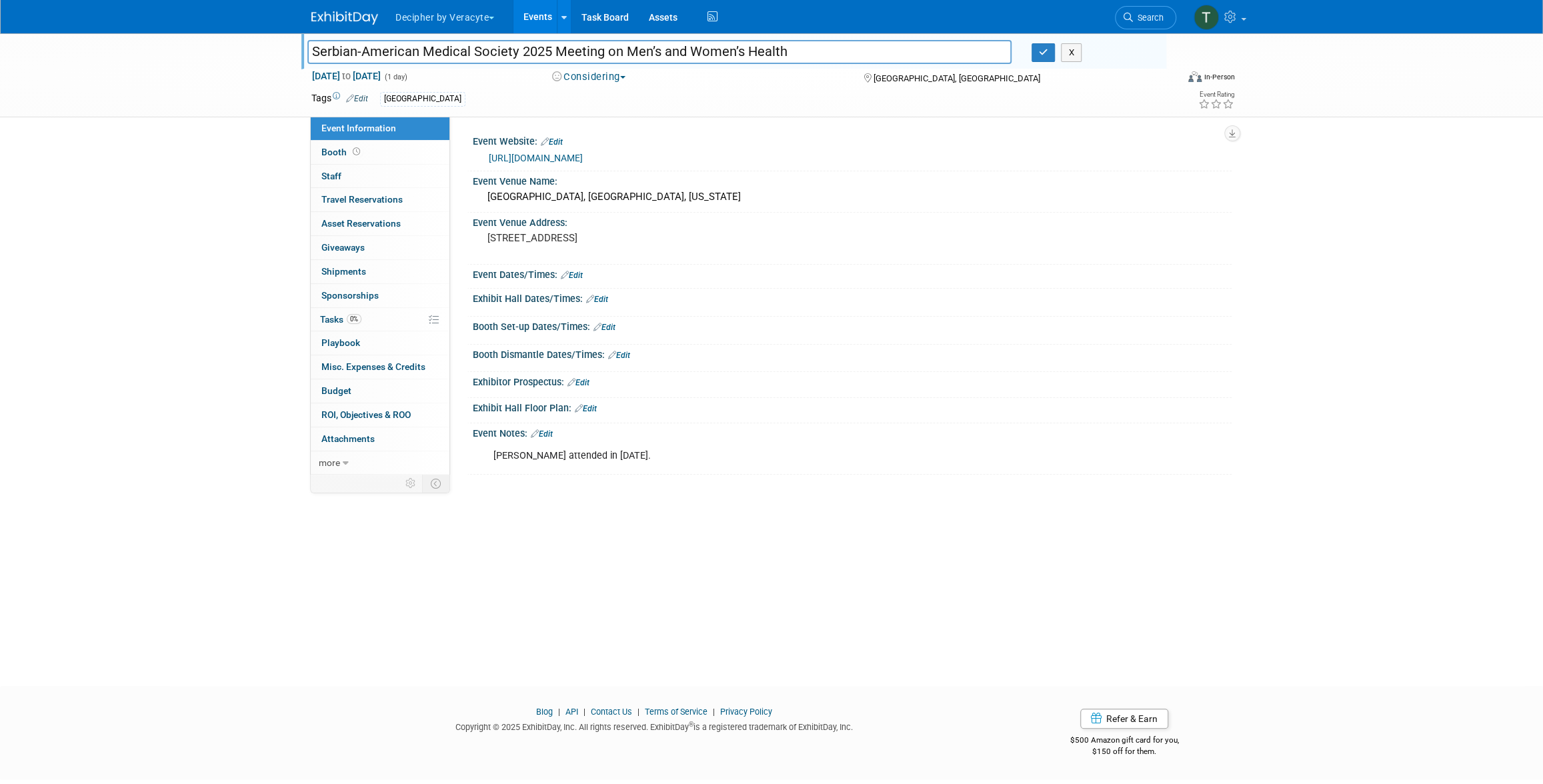
click at [407, 57] on input "Serbian-American Medical Society 2025 Meeting on Men’s and Women’s Health" at bounding box center [659, 51] width 704 height 24
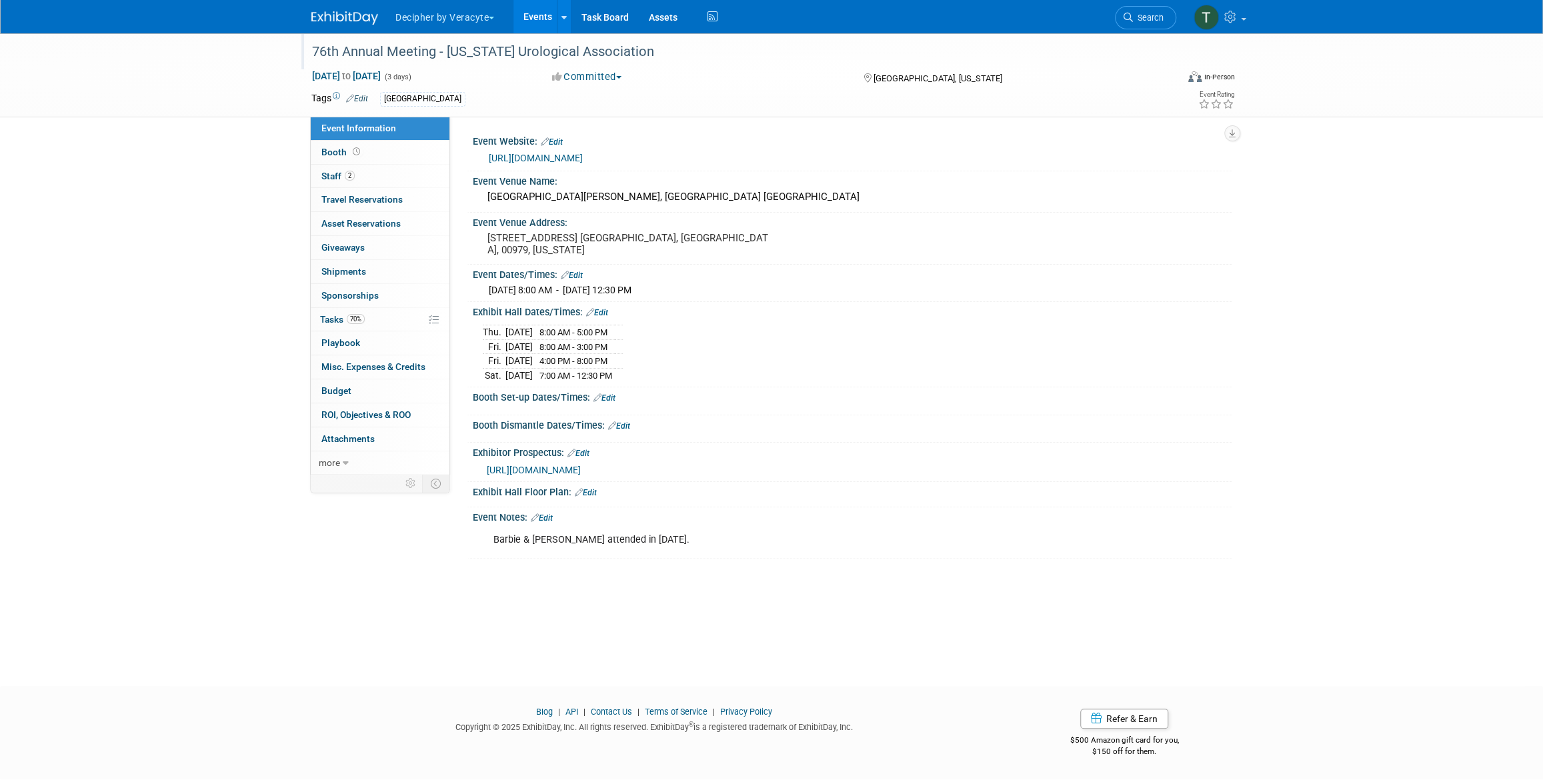
click at [366, 46] on div "76th Annual Meeting - [US_STATE] Urological Association" at bounding box center [731, 51] width 849 height 24
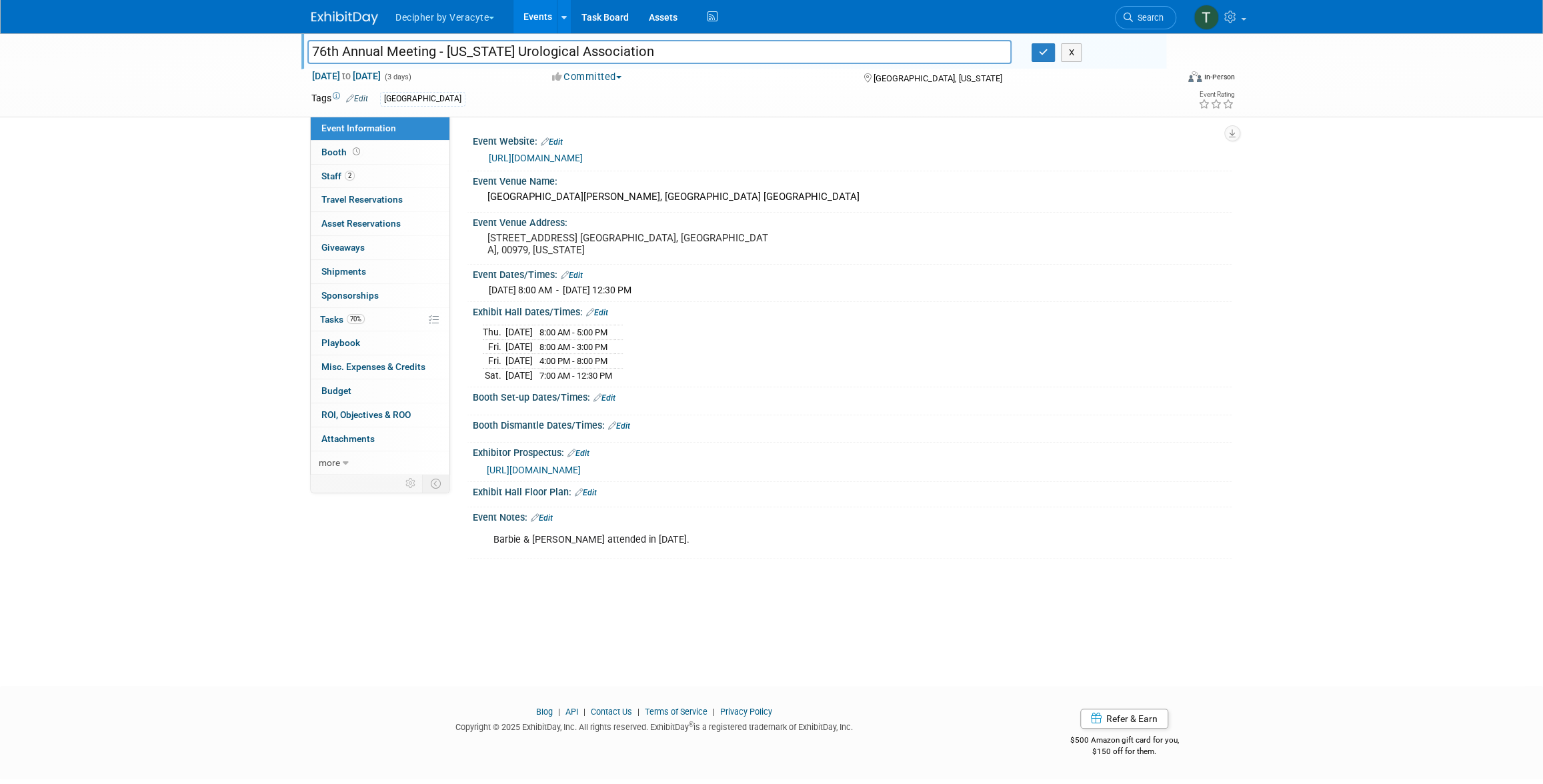
click at [366, 46] on input "76th Annual Meeting - [US_STATE] Urological Association" at bounding box center [659, 51] width 704 height 24
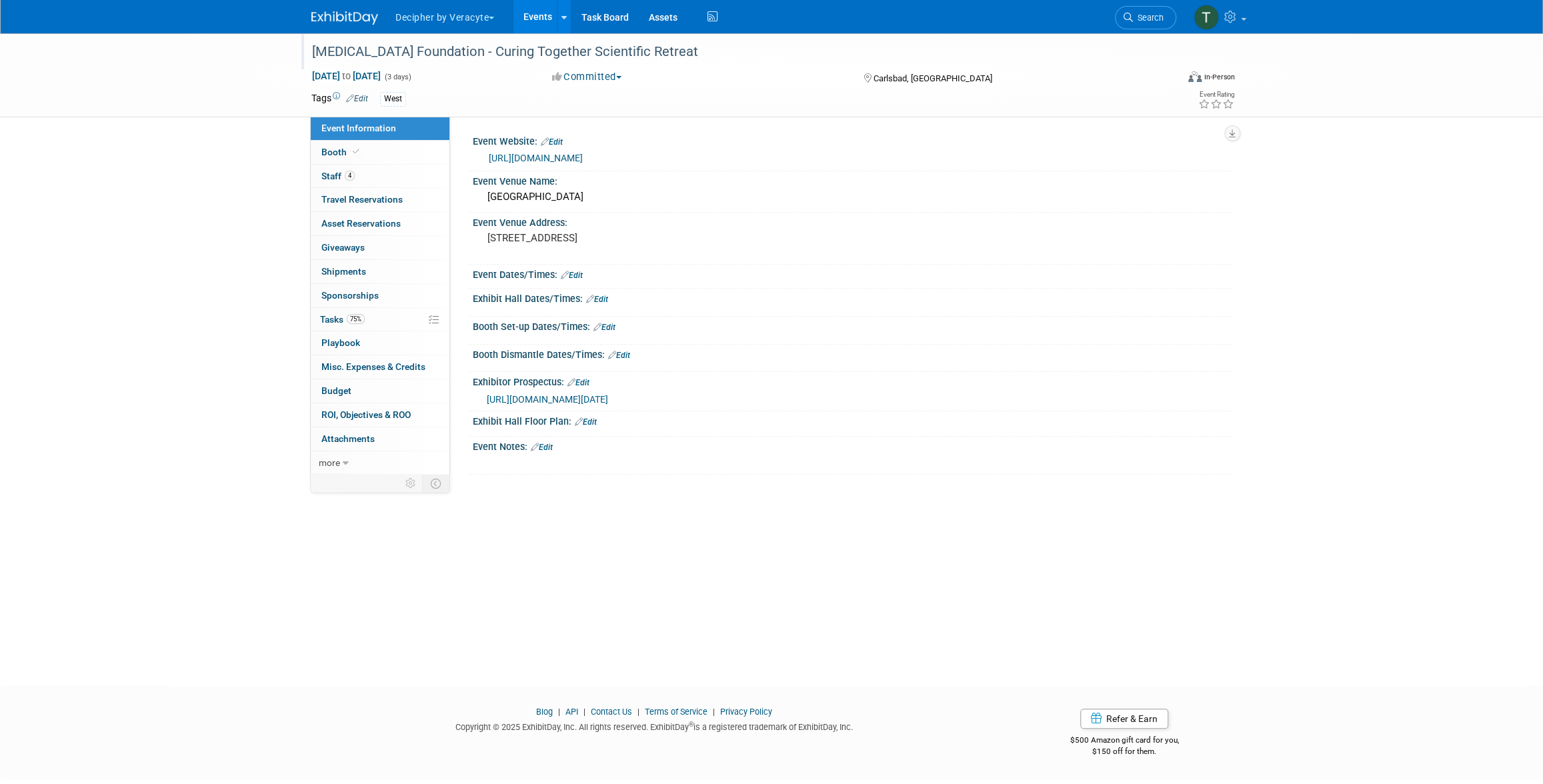
click at [360, 66] on div "[MEDICAL_DATA] Foundation - Curing Together Scientific Retreat" at bounding box center [734, 51] width 865 height 36
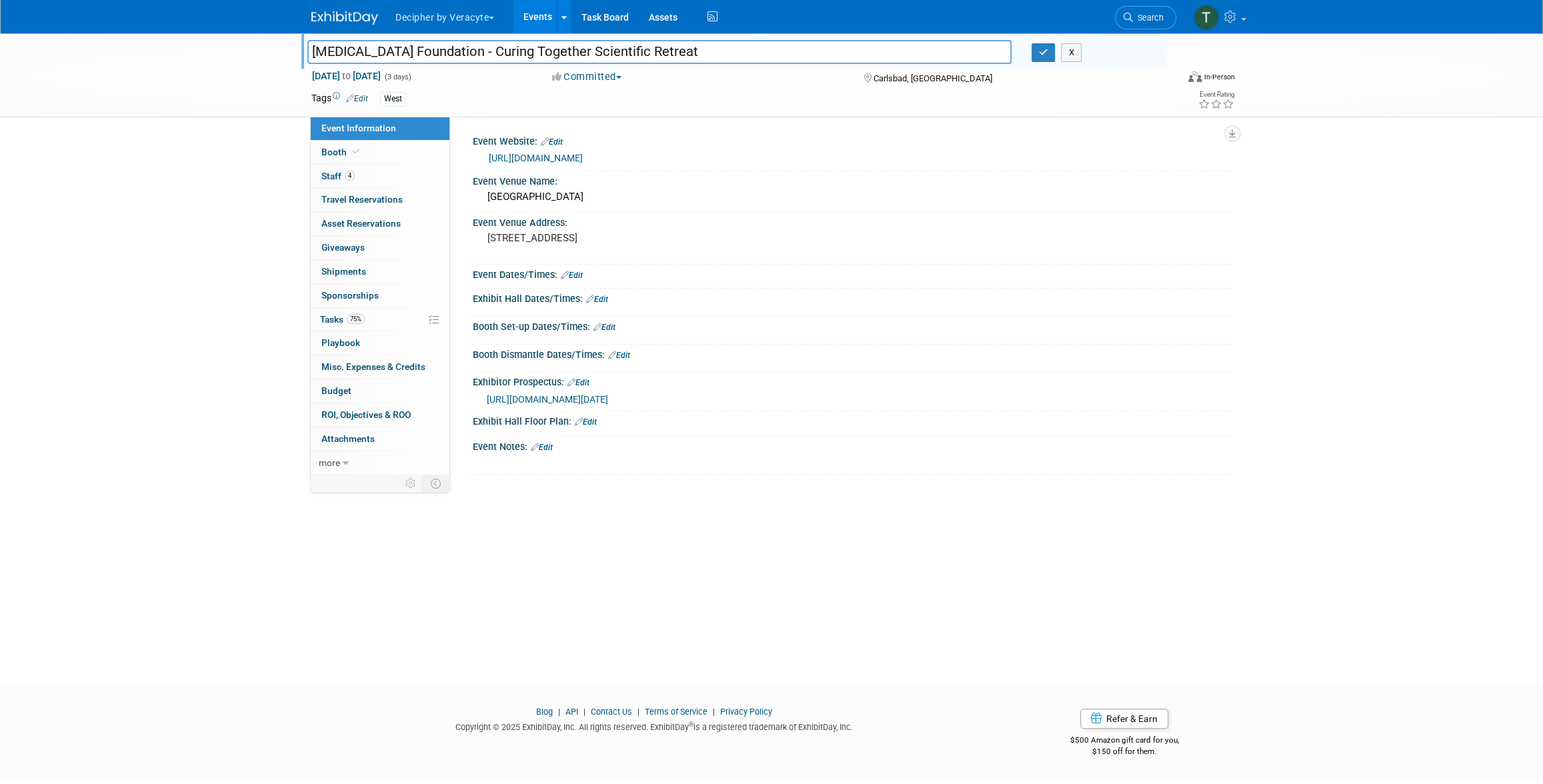
click at [360, 66] on div "[MEDICAL_DATA] Foundation - Curing Together Scientific Retreat [MEDICAL_DATA] F…" at bounding box center [734, 51] width 865 height 36
click at [370, 55] on input "[MEDICAL_DATA] Foundation - Curing Together Scientific Retreat" at bounding box center [659, 51] width 704 height 24
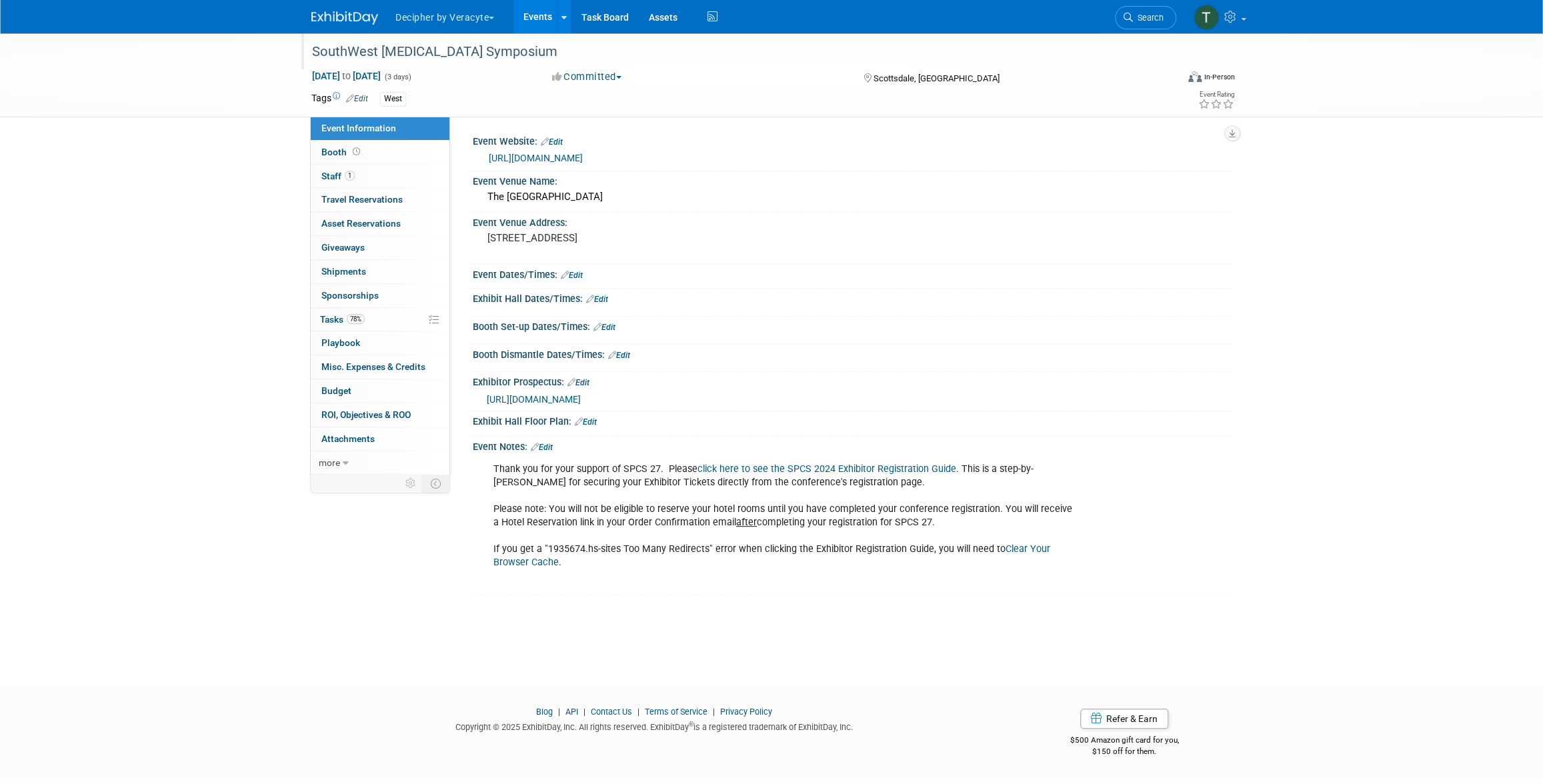
click at [408, 49] on div "SouthWest [MEDICAL_DATA] Symposium" at bounding box center [731, 51] width 849 height 24
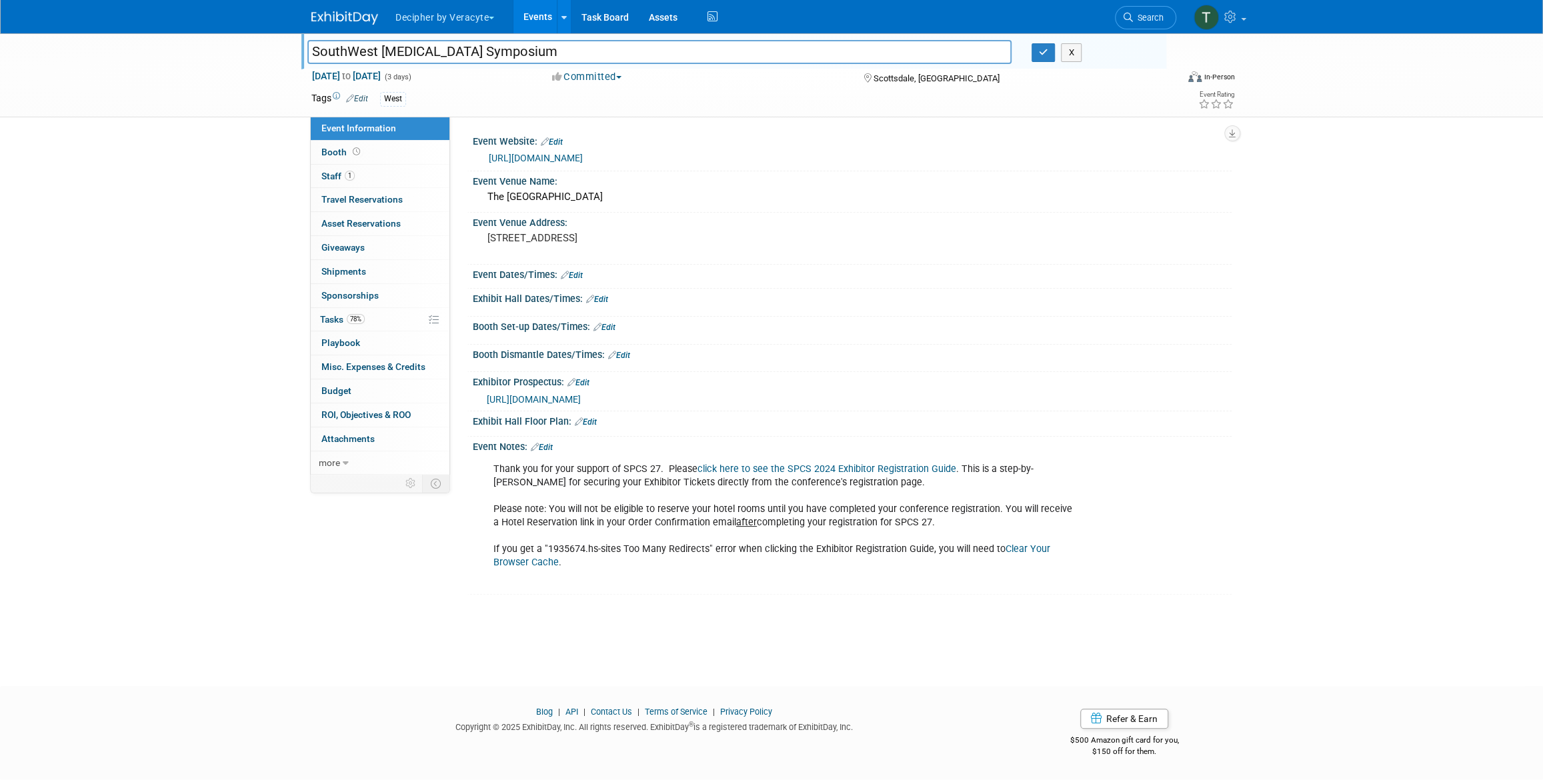
click at [408, 49] on input "SouthWest [MEDICAL_DATA] Symposium" at bounding box center [659, 51] width 704 height 24
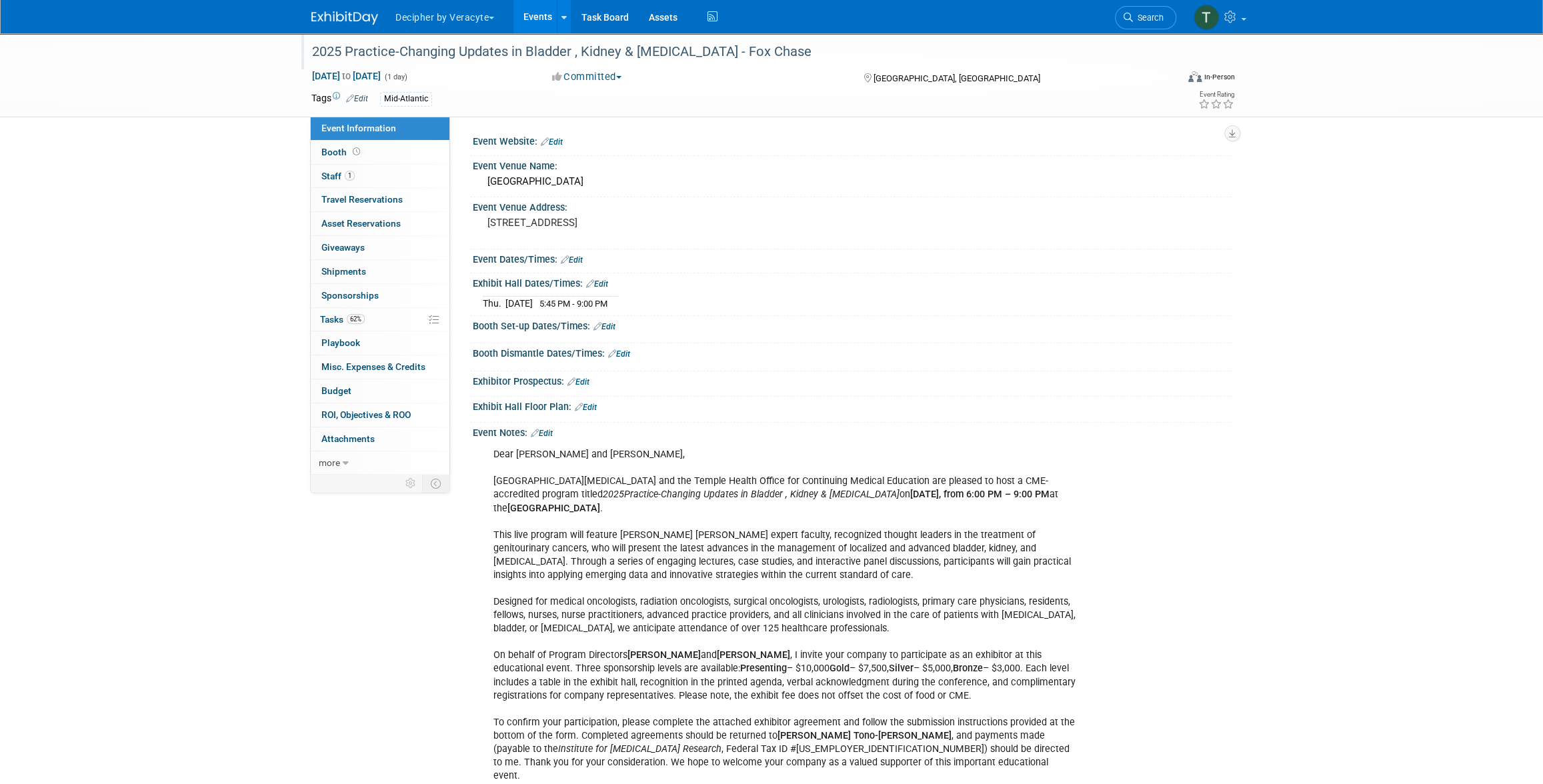
click at [454, 61] on div "2025 Practice-Changing Updates in Bladder , Kidney & Prostate Cancer - Fox Chase" at bounding box center [731, 51] width 849 height 24
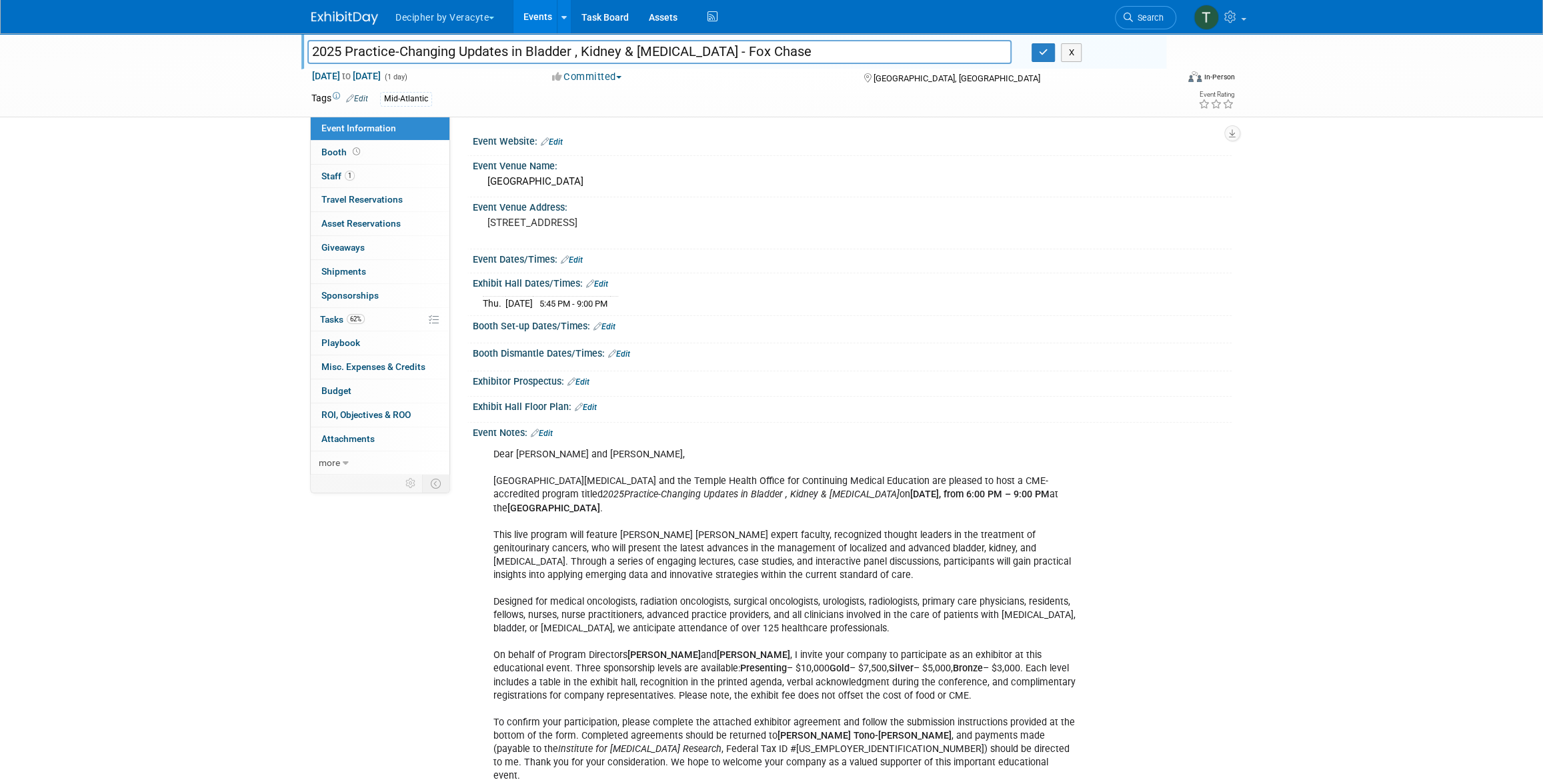
click at [454, 61] on input "2025 Practice-Changing Updates in Bladder , Kidney & Prostate Cancer - Fox Chase" at bounding box center [659, 51] width 704 height 24
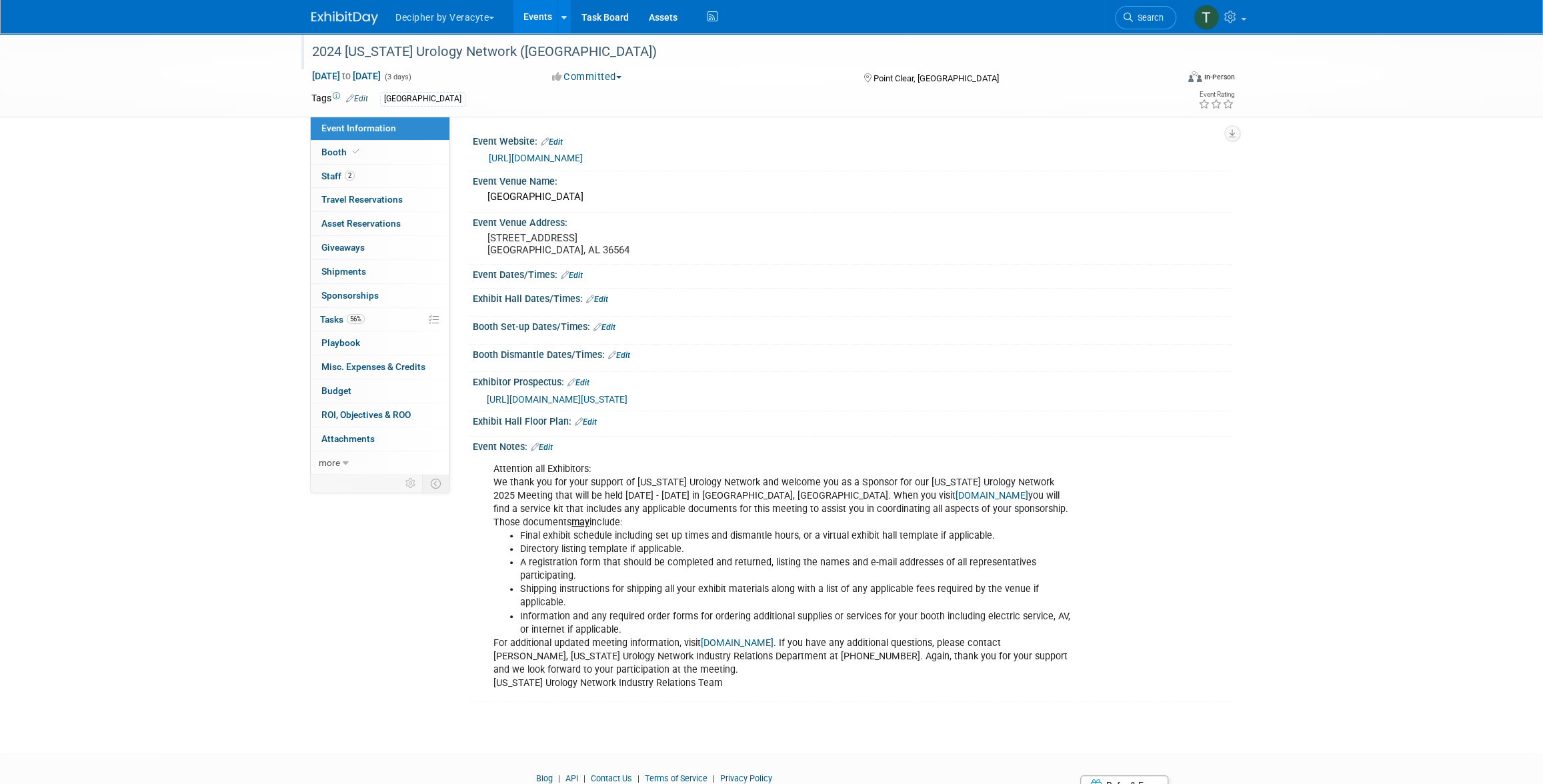
click at [476, 50] on div "2024 [US_STATE] Urology Network ([GEOGRAPHIC_DATA])" at bounding box center [731, 51] width 849 height 24
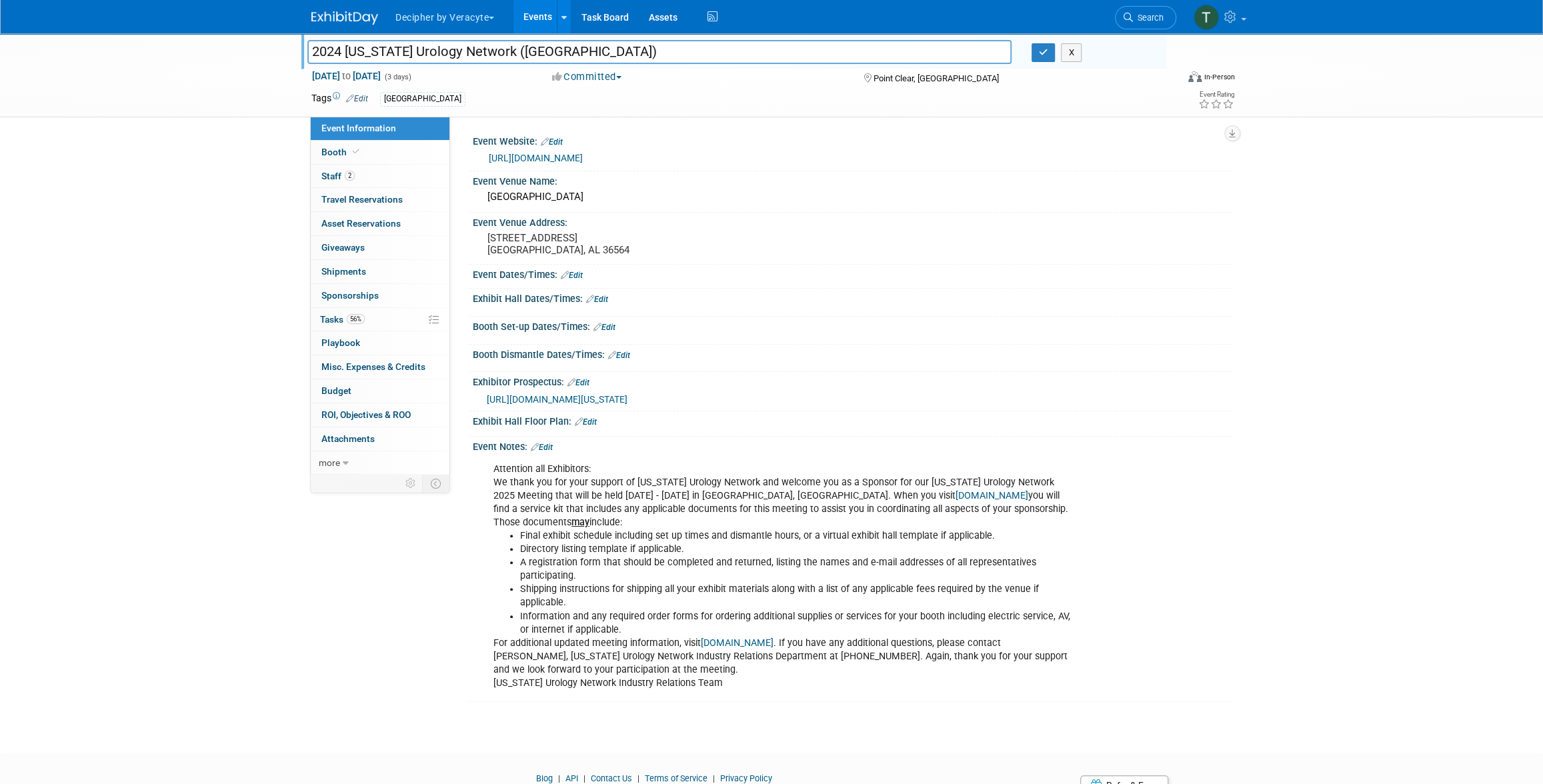
click at [476, 50] on input "2024 [US_STATE] Urology Network ([GEOGRAPHIC_DATA])" at bounding box center [659, 51] width 704 height 24
click at [407, 312] on link "56% Tasks 56%" at bounding box center [380, 320] width 139 height 24
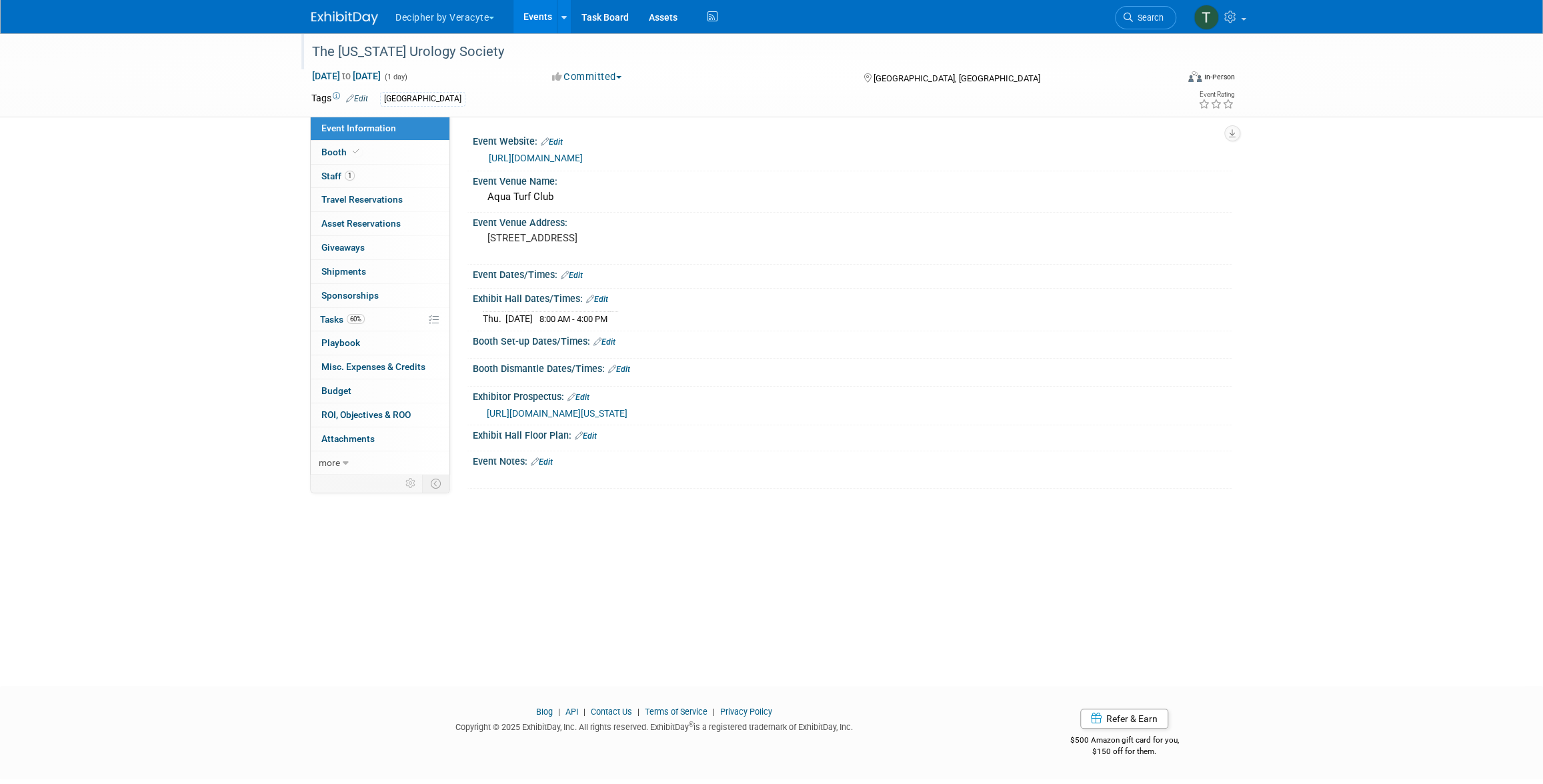
click at [384, 47] on div "The [US_STATE] Urology Society" at bounding box center [731, 51] width 849 height 24
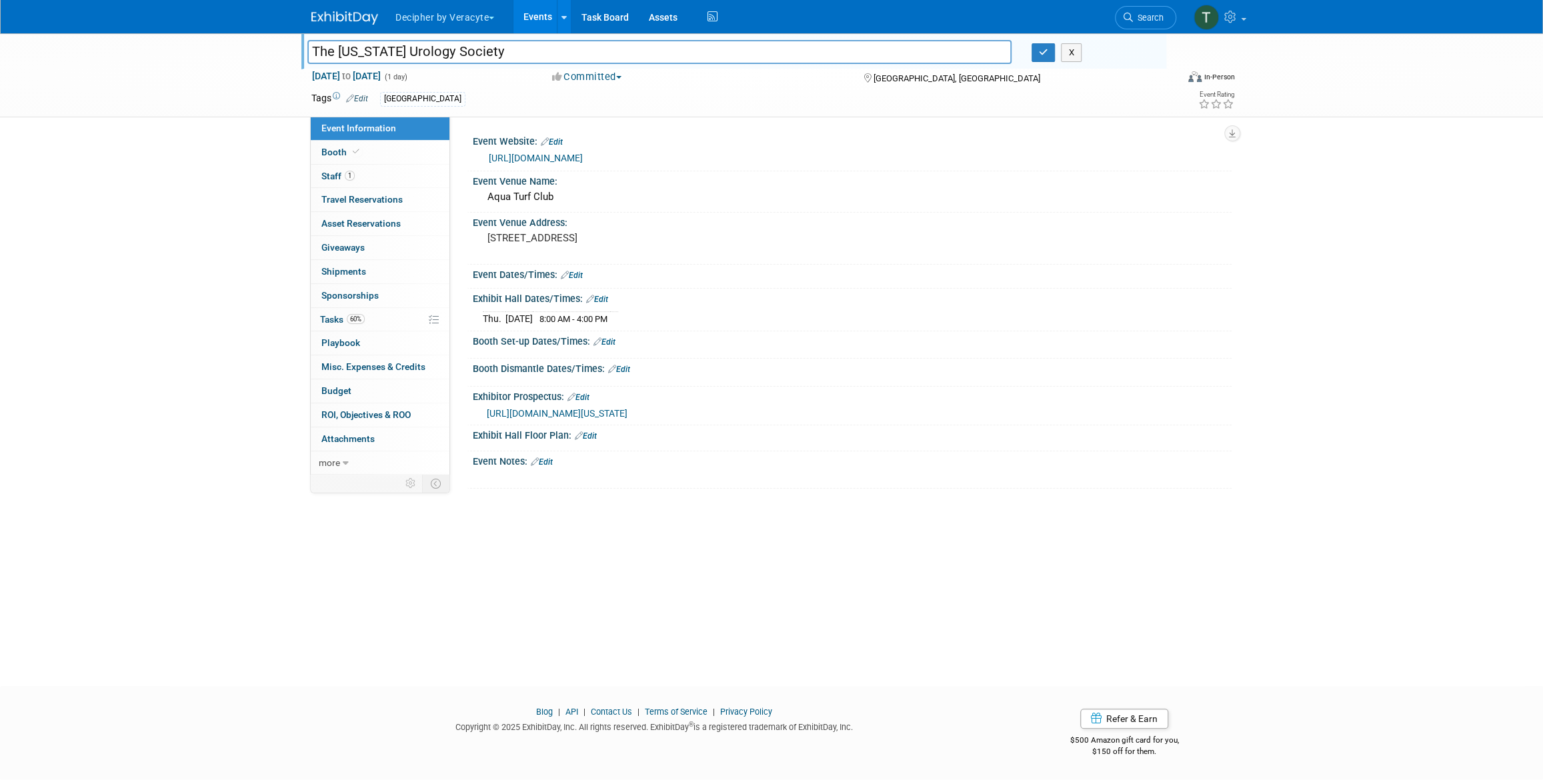
click at [384, 47] on input "The [US_STATE] Urology Society" at bounding box center [659, 51] width 704 height 24
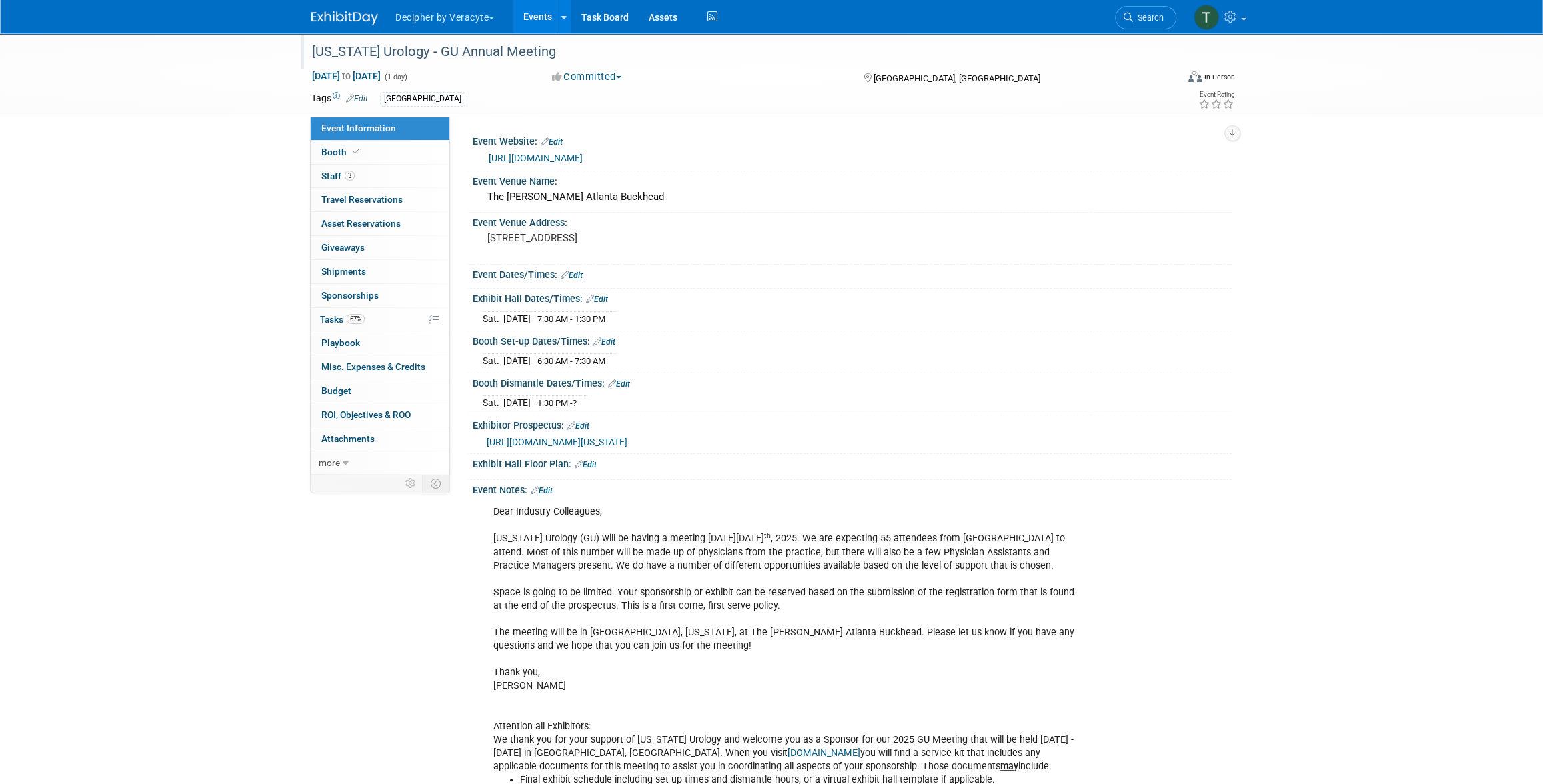
click at [434, 56] on div "[US_STATE] Urology - GU Annual Meeting" at bounding box center [731, 51] width 849 height 24
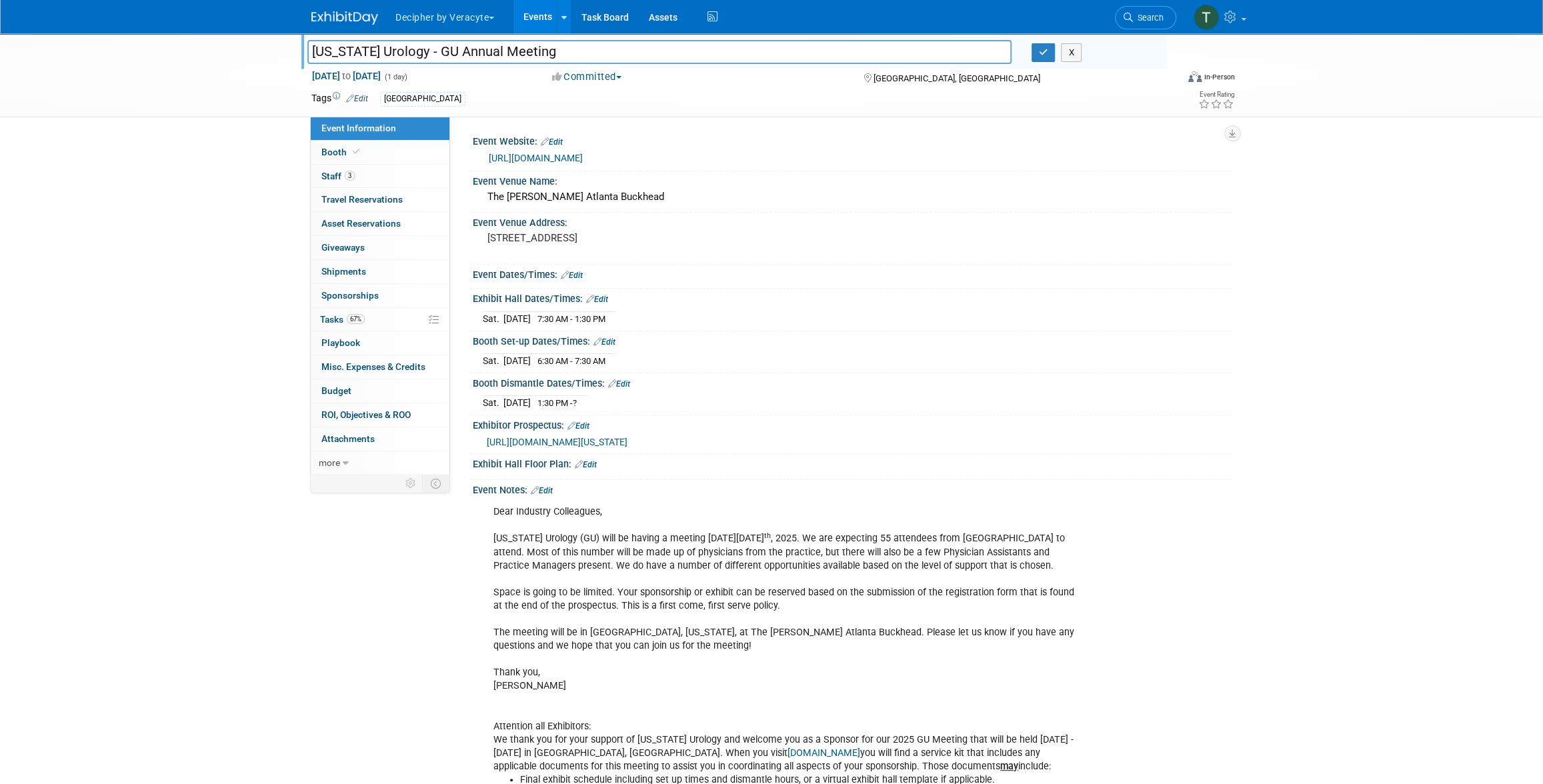
click at [434, 56] on input "[US_STATE] Urology - GU Annual Meeting" at bounding box center [659, 51] width 704 height 24
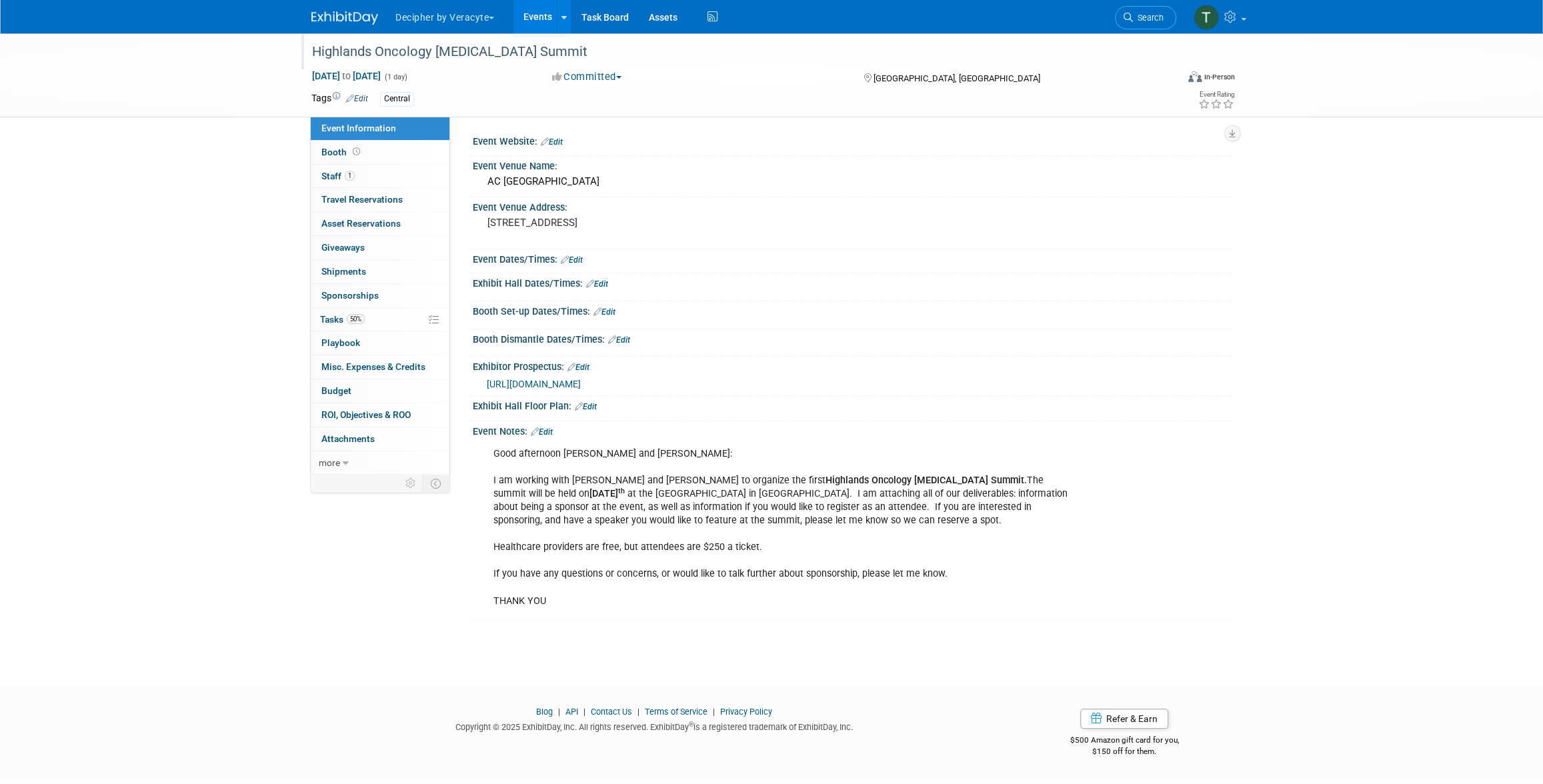
click at [473, 43] on div "Highlands Oncology [MEDICAL_DATA] Summit" at bounding box center [731, 51] width 849 height 24
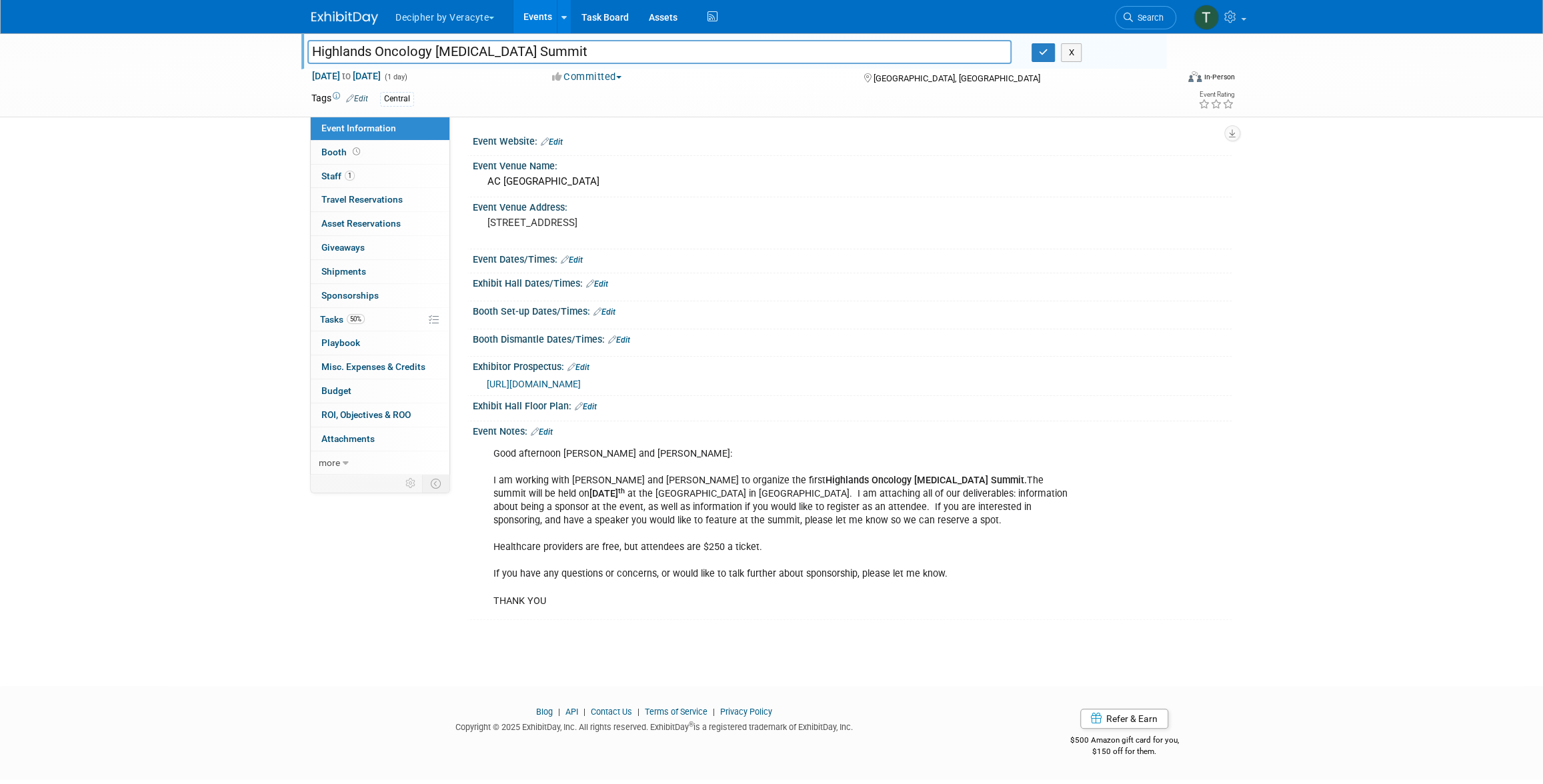
click at [473, 43] on input "Highlands Oncology [MEDICAL_DATA] Summit" at bounding box center [659, 51] width 704 height 24
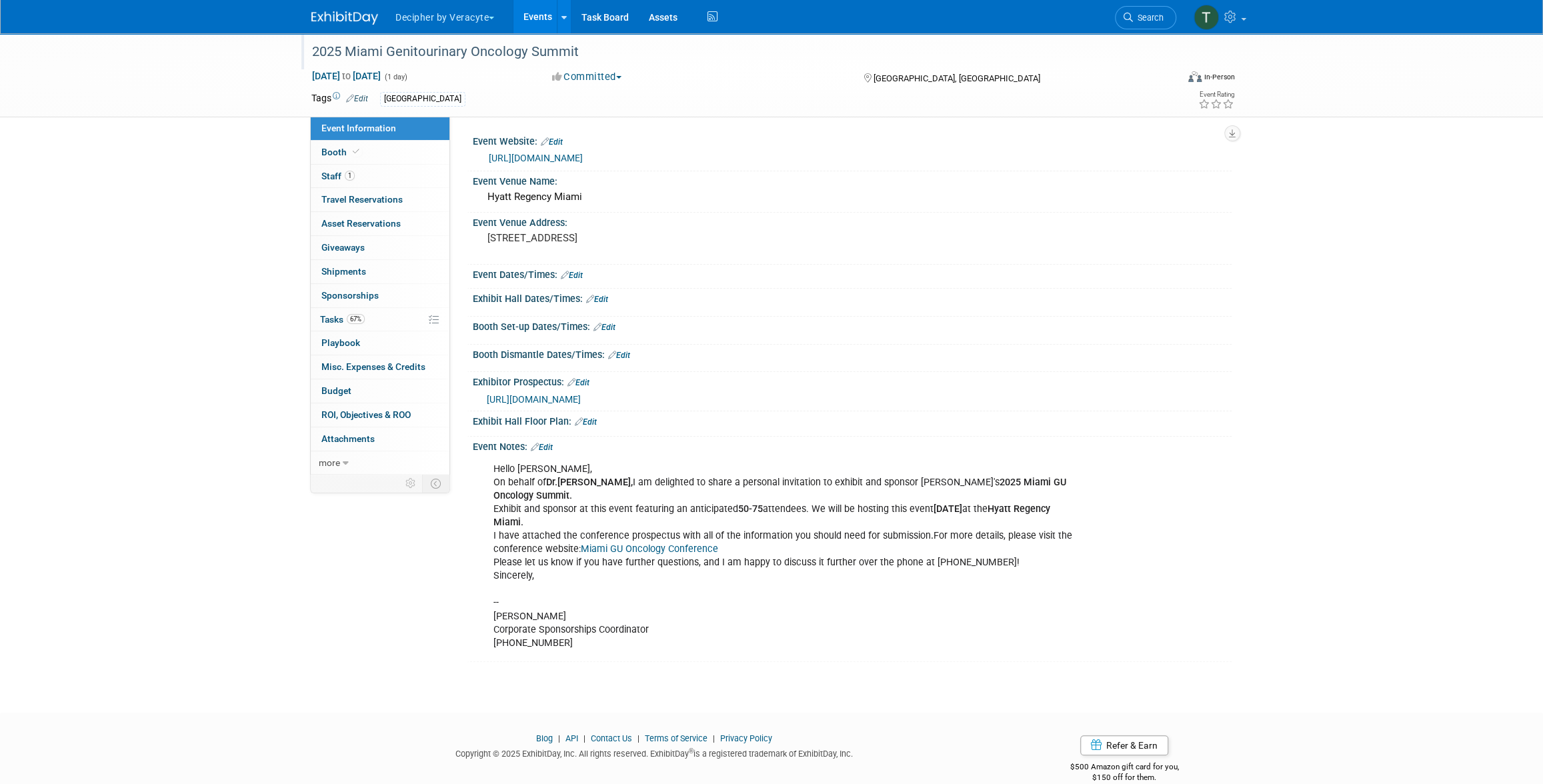
click at [396, 59] on div "2025 Miami Genitourinary Oncology Summit" at bounding box center [731, 51] width 849 height 24
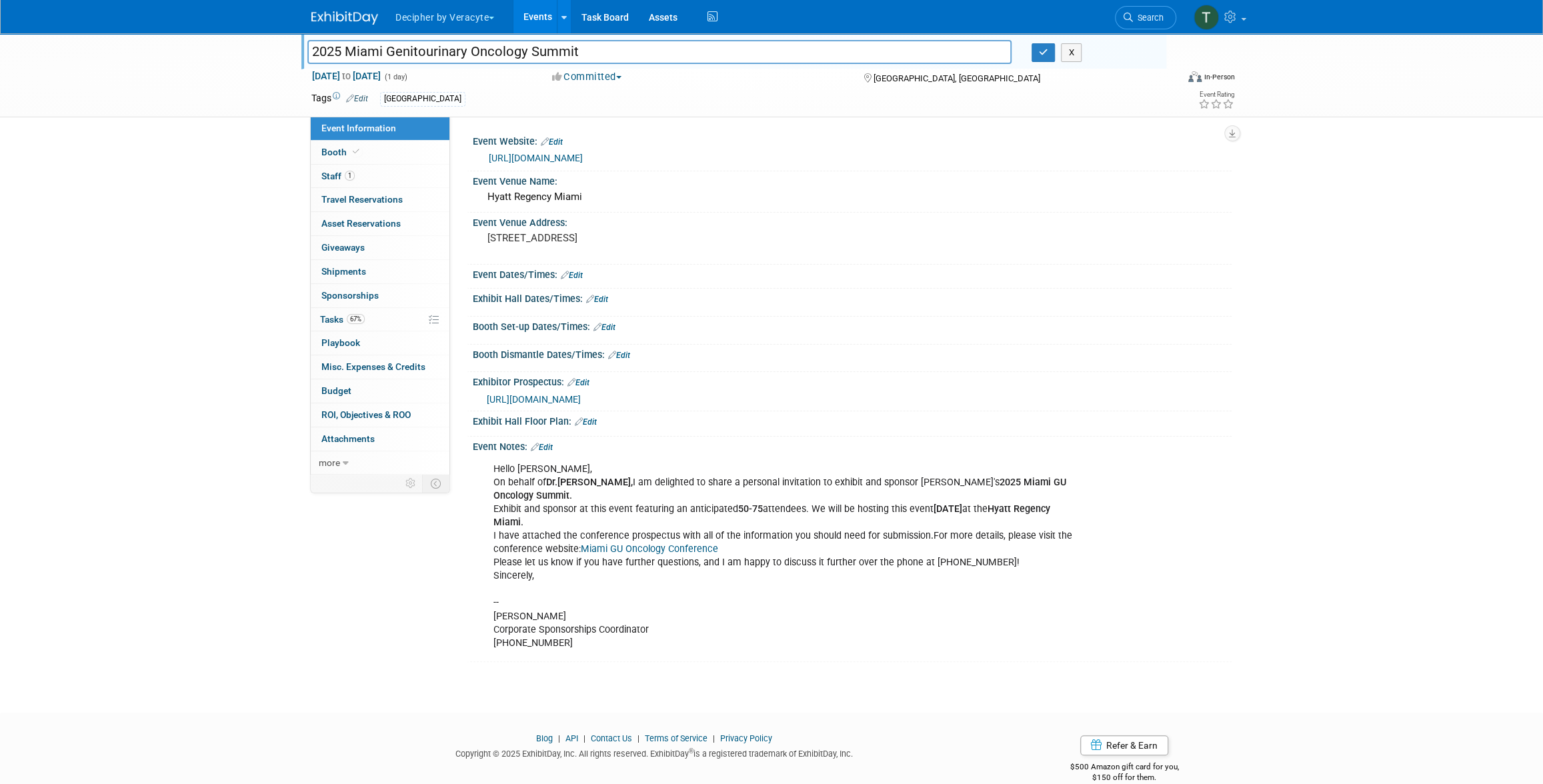
click at [396, 59] on input "2025 Miami Genitourinary Oncology Summit" at bounding box center [659, 51] width 704 height 24
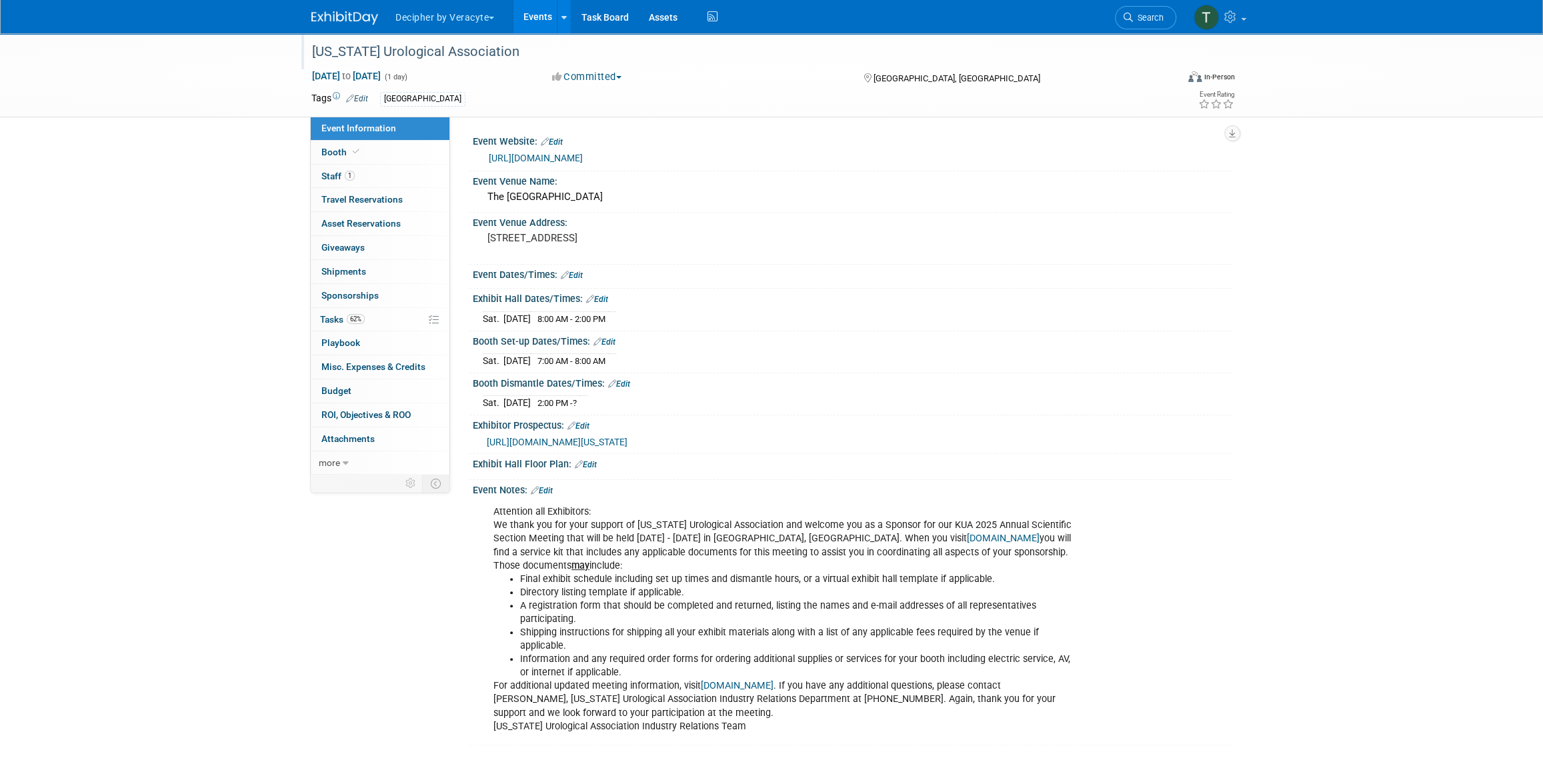
click at [479, 49] on div "[US_STATE] Urological Association" at bounding box center [731, 51] width 849 height 24
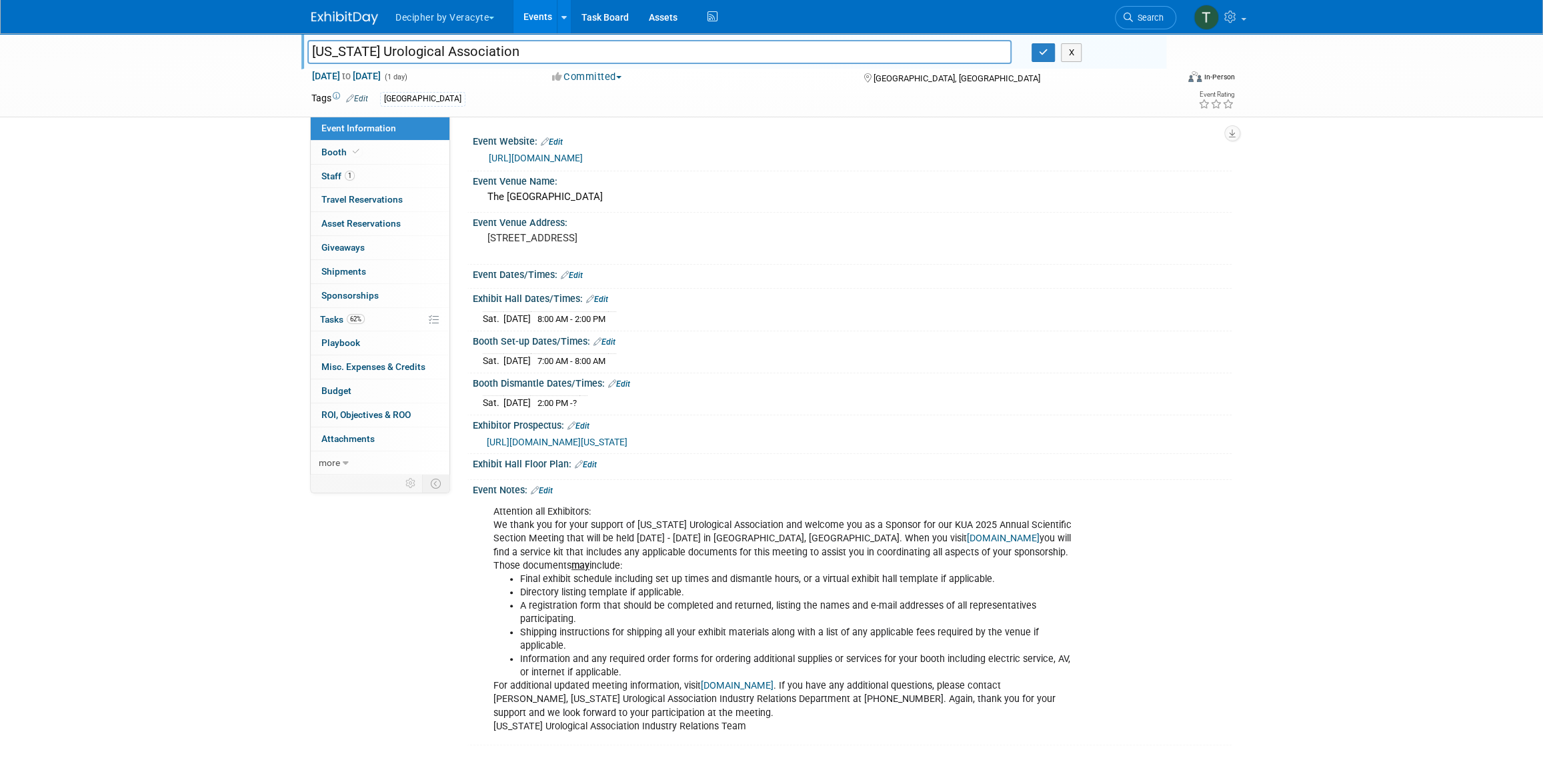
click at [479, 49] on input "[US_STATE] Urological Association" at bounding box center [659, 51] width 704 height 24
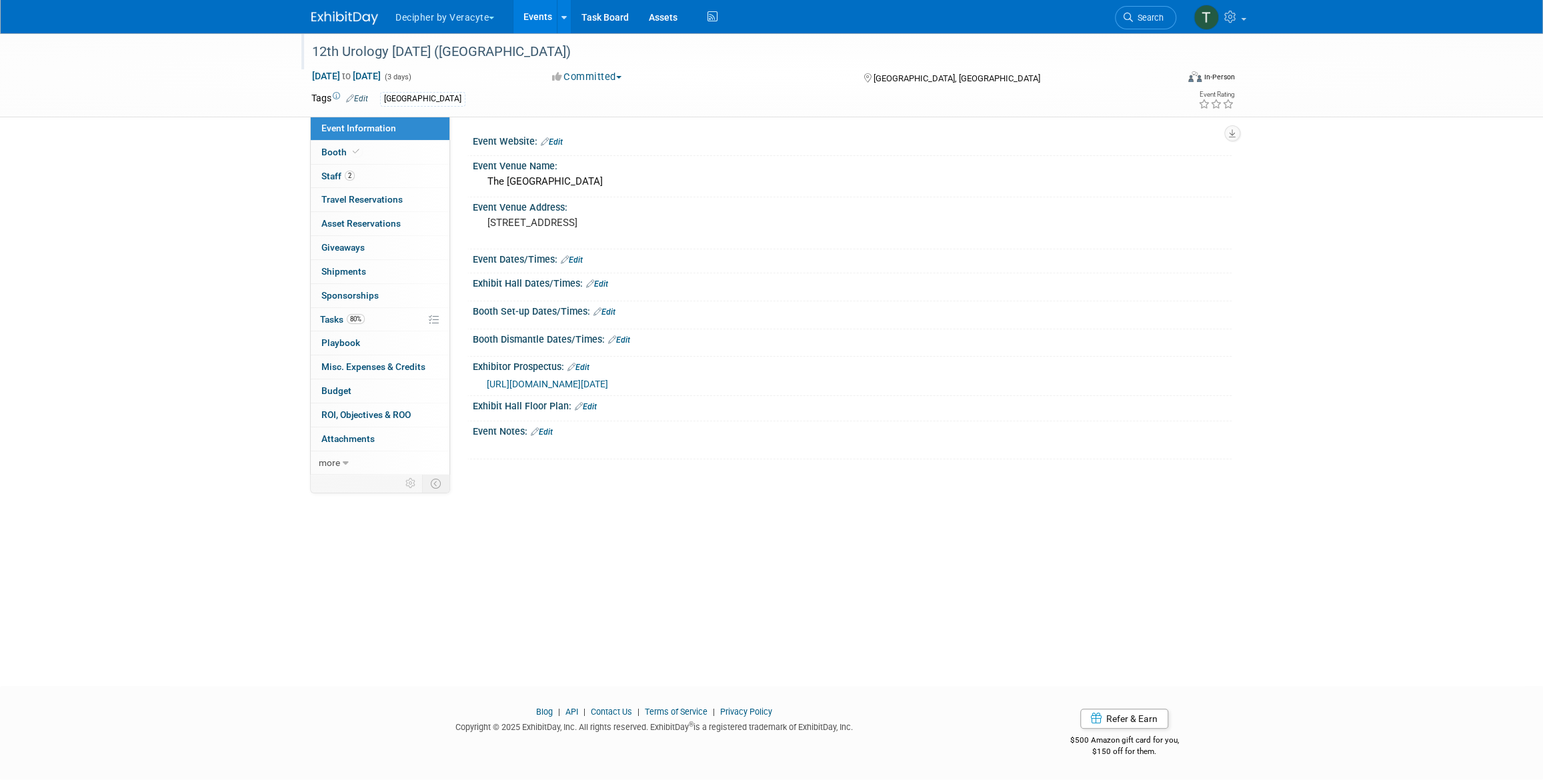
click at [424, 62] on div "12th Urology [DATE] ([GEOGRAPHIC_DATA])" at bounding box center [731, 51] width 849 height 24
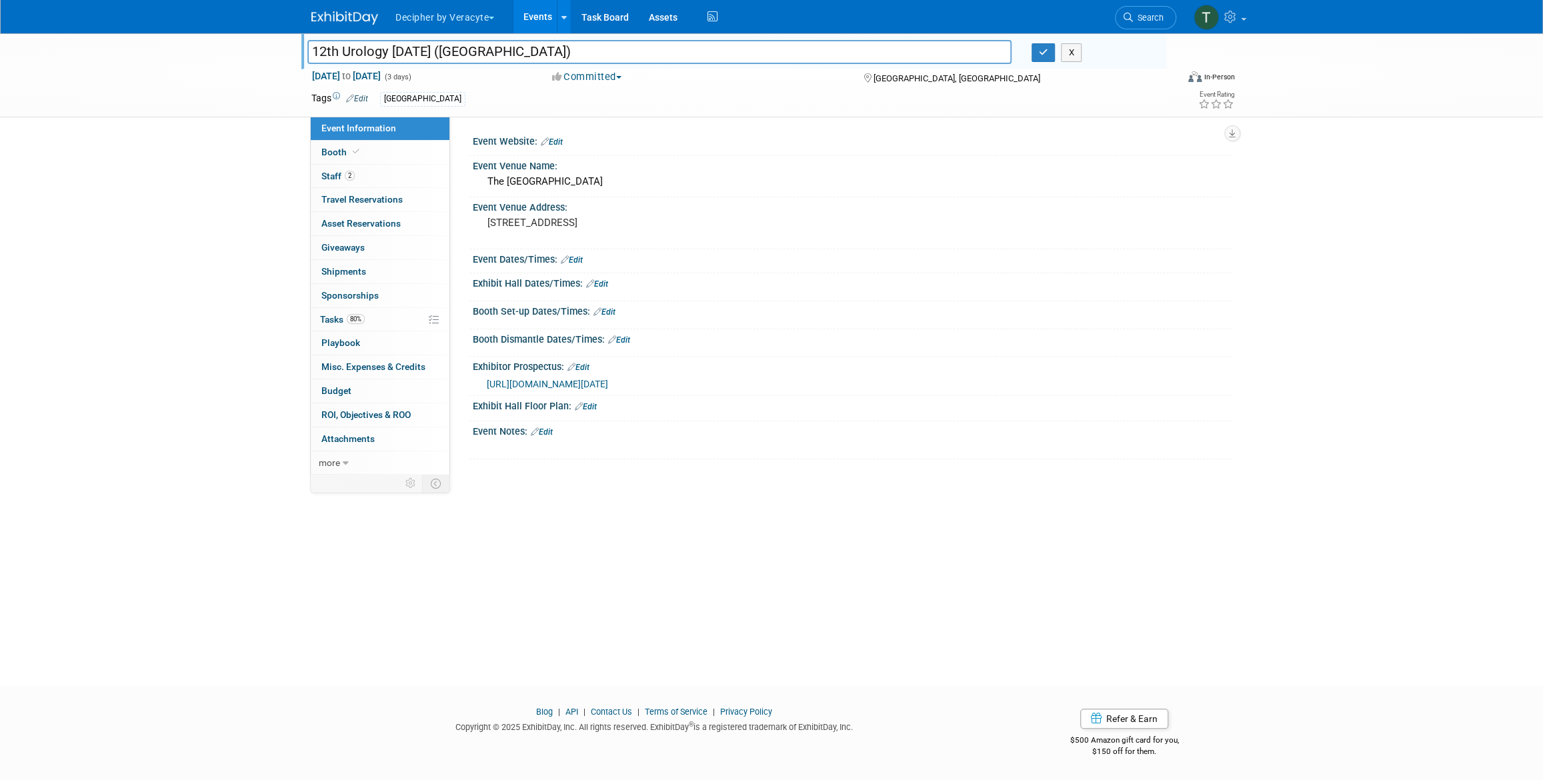
click at [424, 62] on input "12th Urology [DATE] ([GEOGRAPHIC_DATA])" at bounding box center [659, 51] width 704 height 24
